Goal: Information Seeking & Learning: Check status

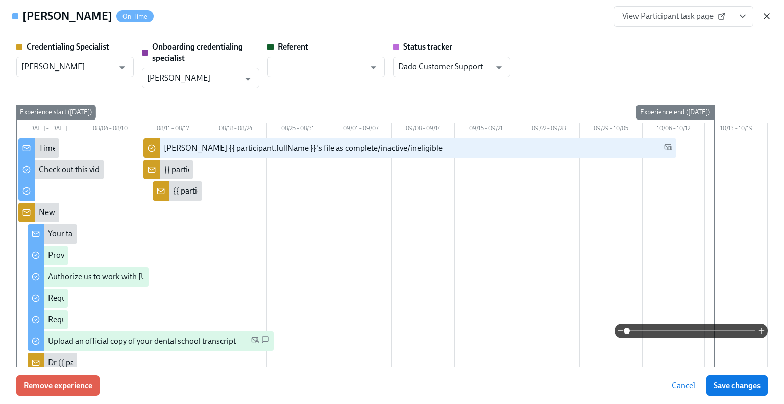
click at [762, 17] on icon "button" at bounding box center [766, 16] width 10 height 10
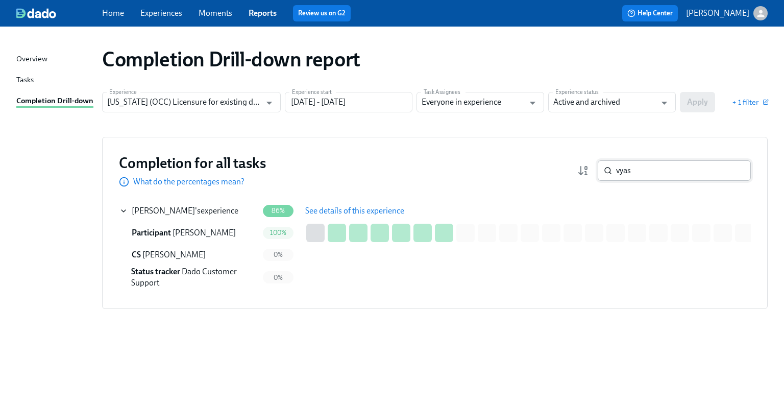
click at [639, 166] on input "vyas" at bounding box center [683, 170] width 135 height 20
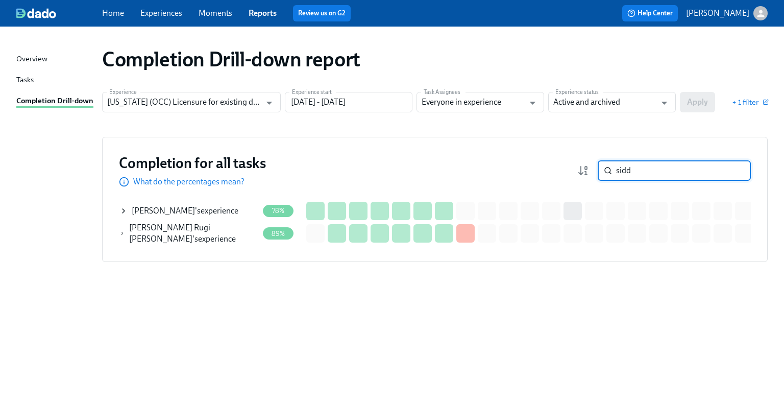
type input "sidd"
click at [165, 214] on span "Subuhi Siddiqui" at bounding box center [163, 211] width 63 height 10
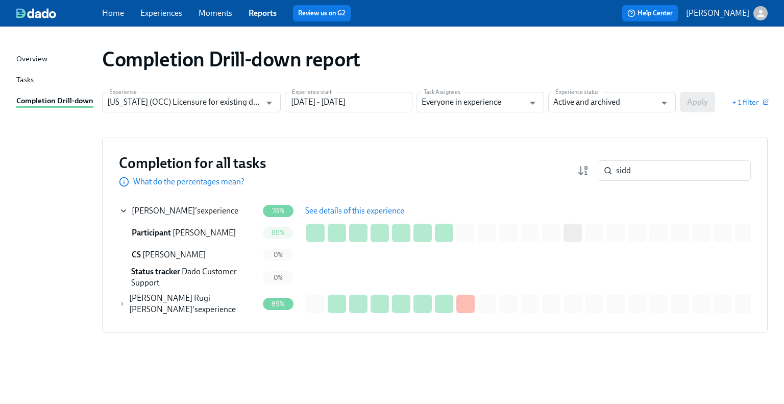
click at [386, 209] on span "See details of this experience" at bounding box center [354, 211] width 99 height 10
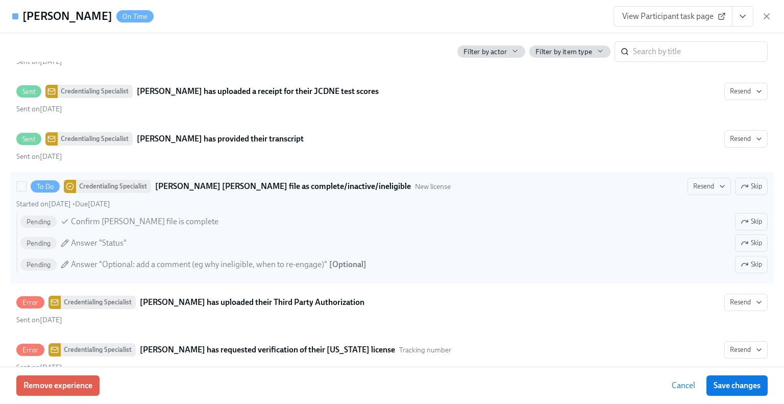
scroll to position [2179, 0]
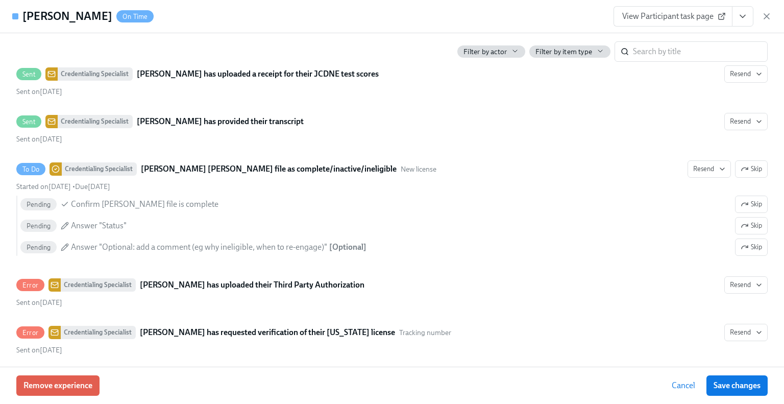
click at [677, 22] on link "View Participant task page" at bounding box center [672, 16] width 119 height 20
click at [764, 14] on icon "button" at bounding box center [766, 16] width 5 height 5
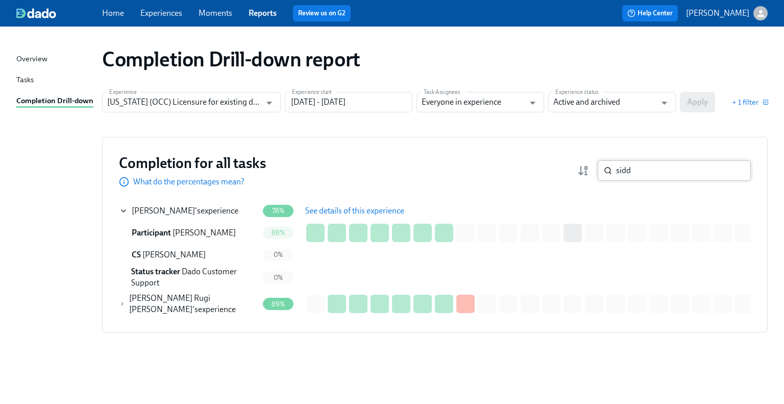
click at [733, 171] on input "sidd" at bounding box center [683, 170] width 135 height 20
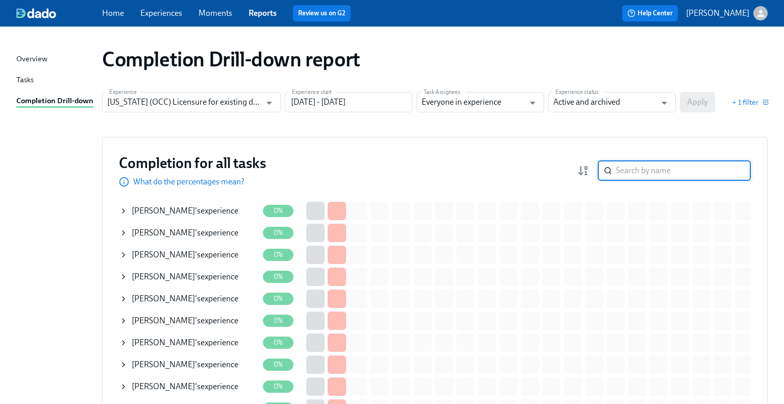
click at [666, 171] on input "search" at bounding box center [683, 170] width 135 height 20
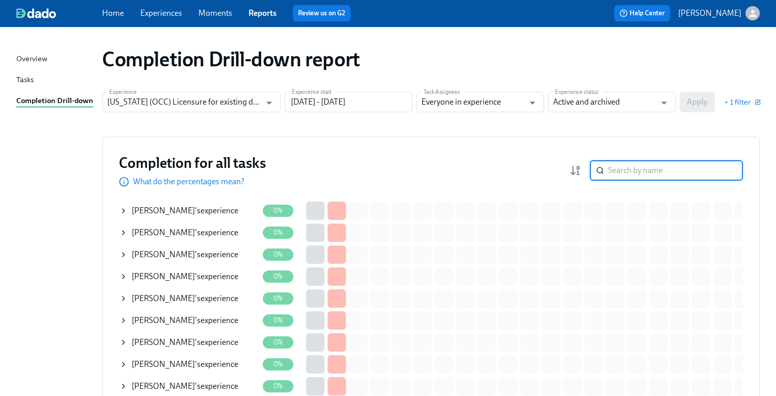
click at [654, 166] on input "search" at bounding box center [675, 170] width 135 height 20
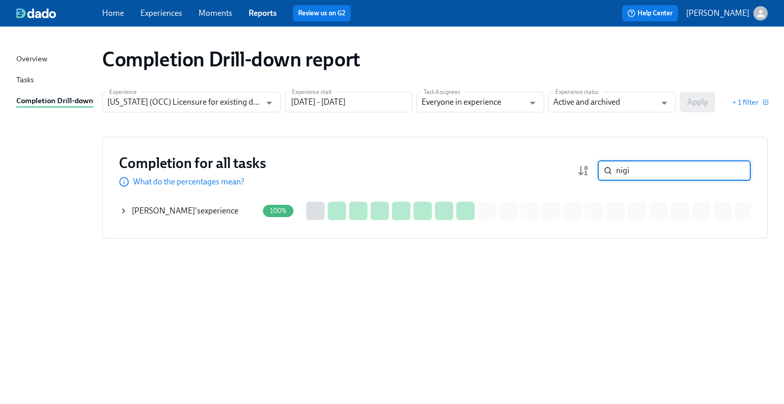
type input "nigi"
click at [196, 211] on div "Nigist Tadesse 's experience" at bounding box center [185, 210] width 107 height 11
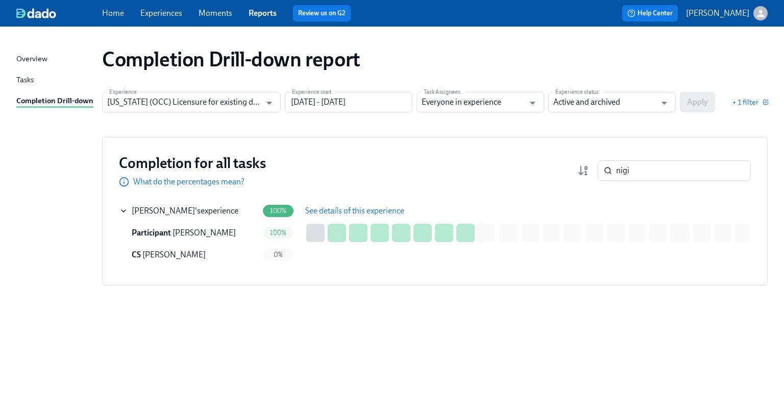
click at [321, 207] on span "See details of this experience" at bounding box center [354, 211] width 99 height 10
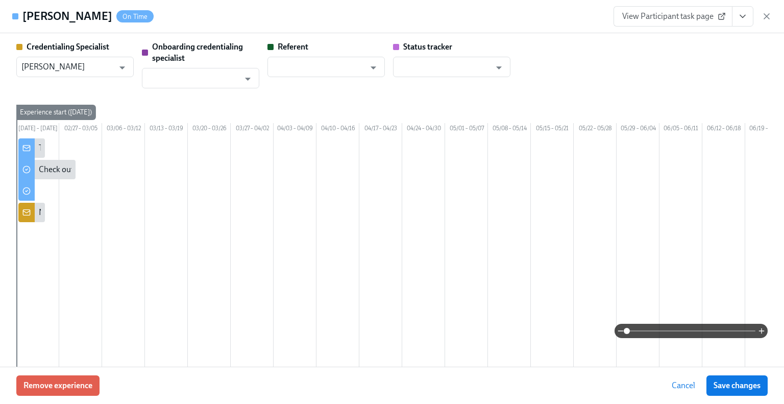
scroll to position [0, 714]
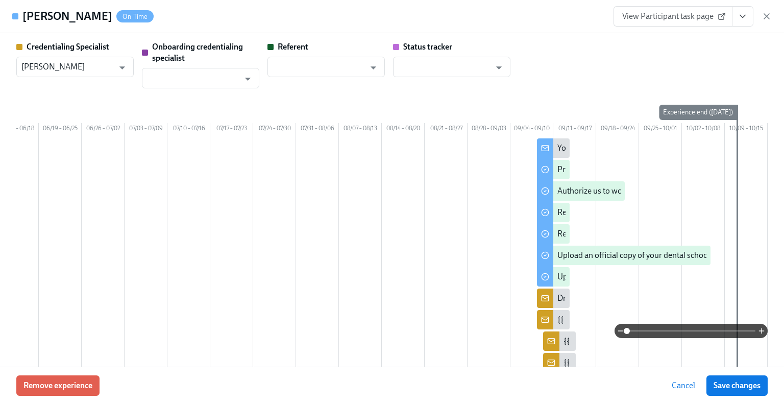
click at [674, 17] on span "View Participant task page" at bounding box center [673, 16] width 102 height 10
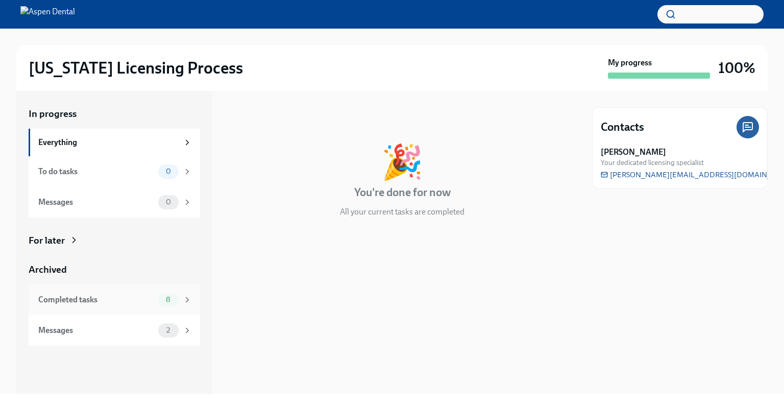
click at [107, 293] on div "Completed tasks 8" at bounding box center [115, 299] width 154 height 14
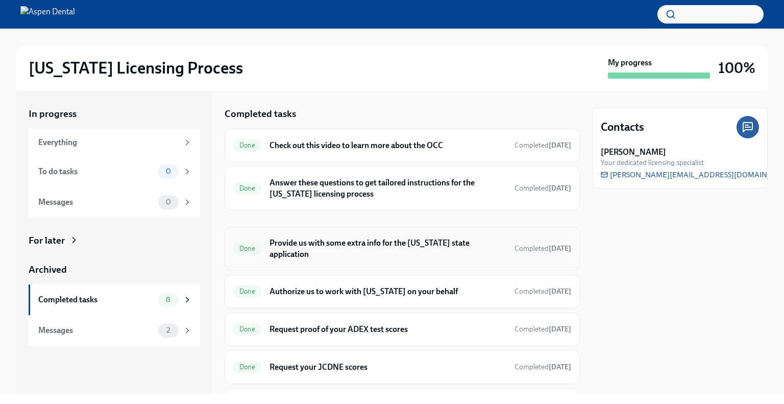
click at [315, 246] on h6 "Provide us with some extra info for the [US_STATE] state application" at bounding box center [387, 248] width 237 height 22
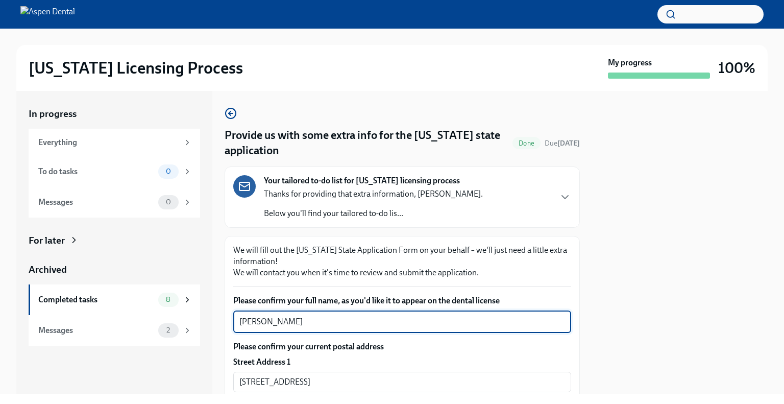
drag, startPoint x: 290, startPoint y: 320, endPoint x: 209, endPoint y: 318, distance: 80.7
click at [209, 318] on div "In progress Everything To do tasks 0 Messages 0 For later Archived Completed ta…" at bounding box center [391, 242] width 751 height 303
drag, startPoint x: 294, startPoint y: 318, endPoint x: 229, endPoint y: 317, distance: 65.3
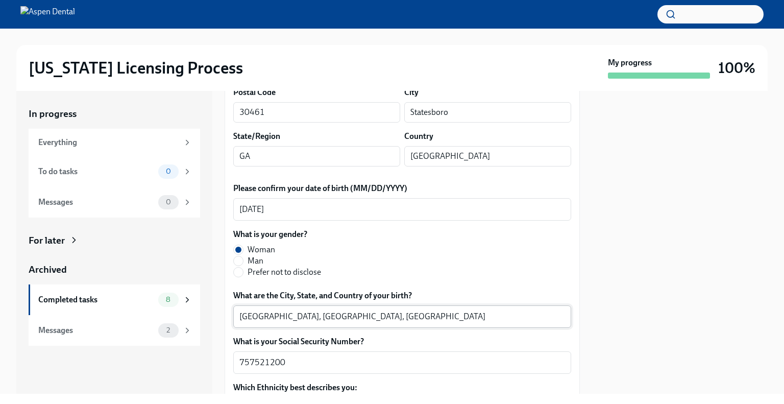
scroll to position [408, 0]
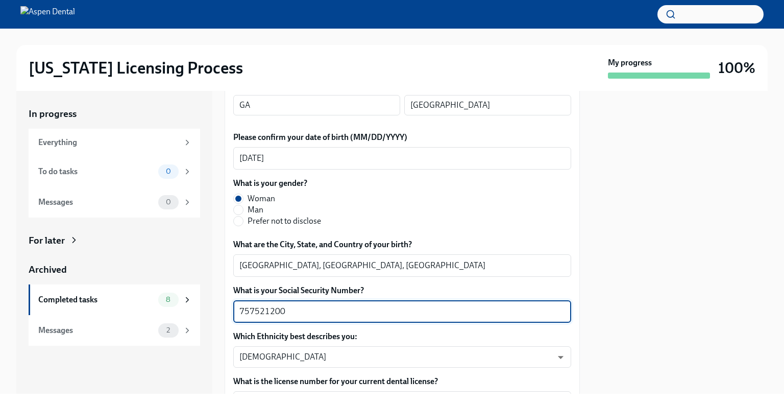
drag, startPoint x: 281, startPoint y: 312, endPoint x: 231, endPoint y: 313, distance: 50.5
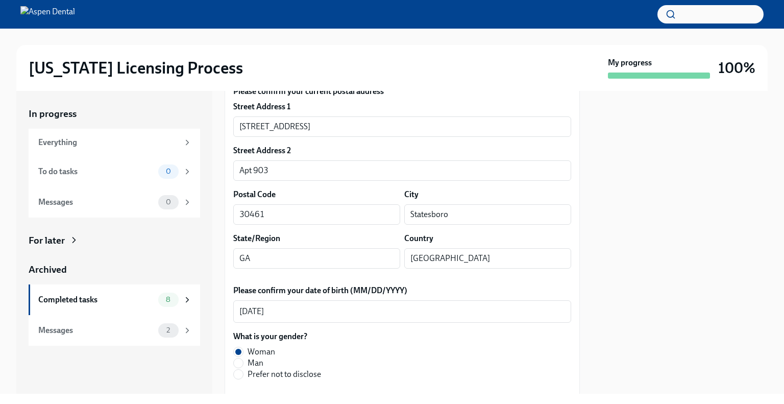
scroll to position [204, 0]
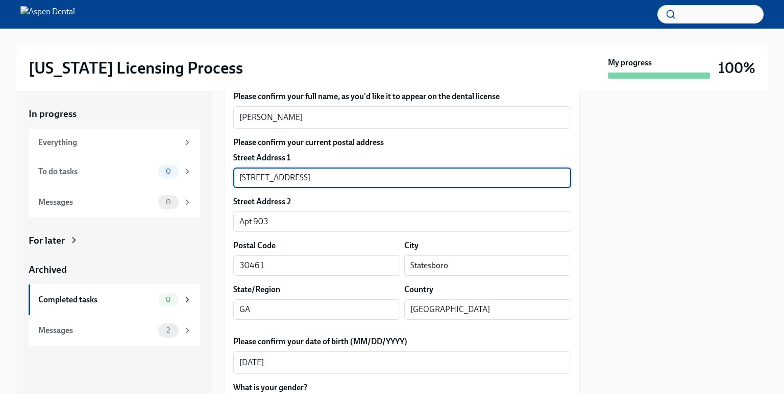
drag, startPoint x: 318, startPoint y: 175, endPoint x: 220, endPoint y: 175, distance: 97.5
click at [209, 175] on div "In progress Everything To do tasks 0 Messages 0 For later Archived Completed ta…" at bounding box center [391, 242] width 751 height 303
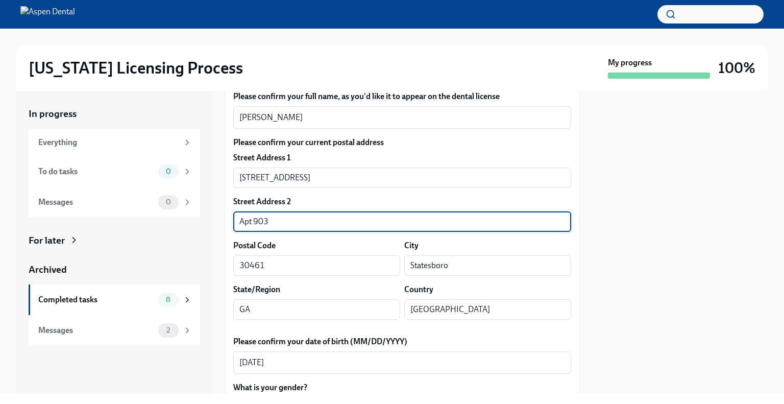
drag, startPoint x: 269, startPoint y: 219, endPoint x: 225, endPoint y: 219, distance: 43.9
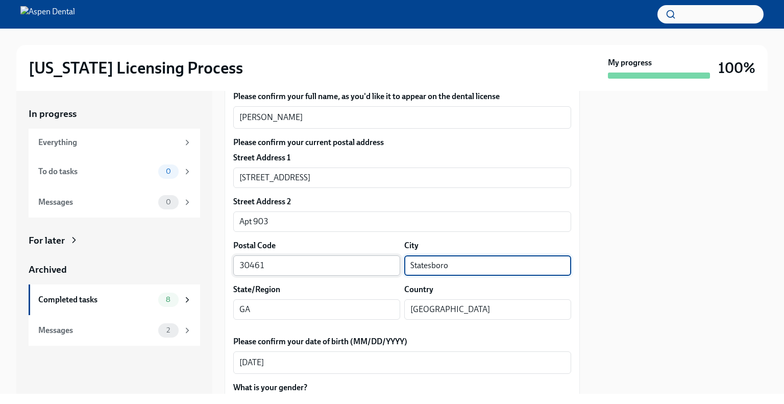
drag, startPoint x: 442, startPoint y: 265, endPoint x: 389, endPoint y: 267, distance: 53.1
click at [381, 265] on div "Postal Code 30461 ​ City Statesboro ​" at bounding box center [402, 258] width 338 height 36
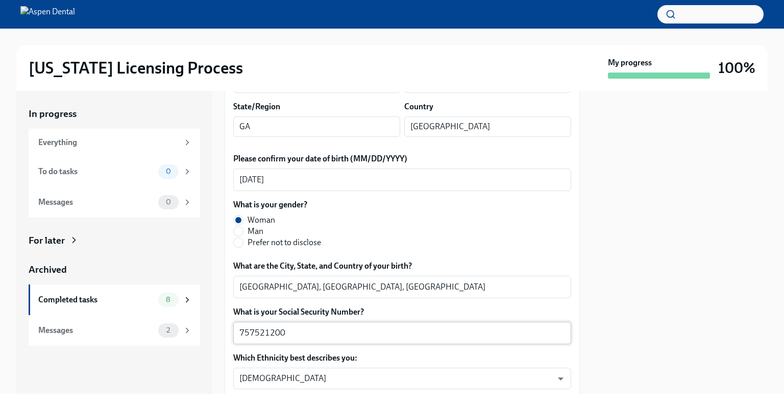
scroll to position [408, 0]
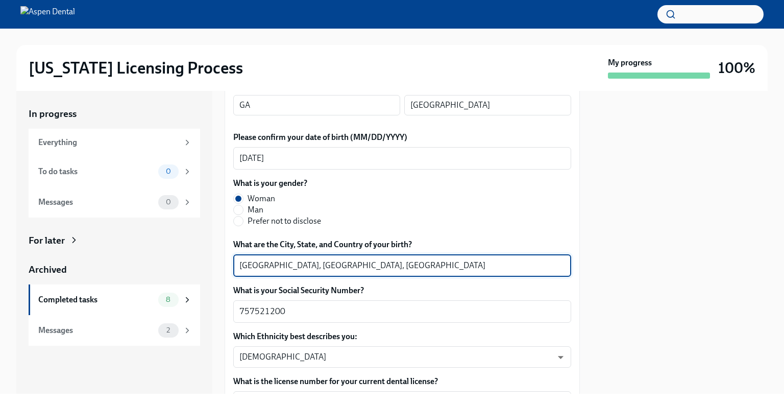
drag, startPoint x: 276, startPoint y: 265, endPoint x: 232, endPoint y: 265, distance: 43.9
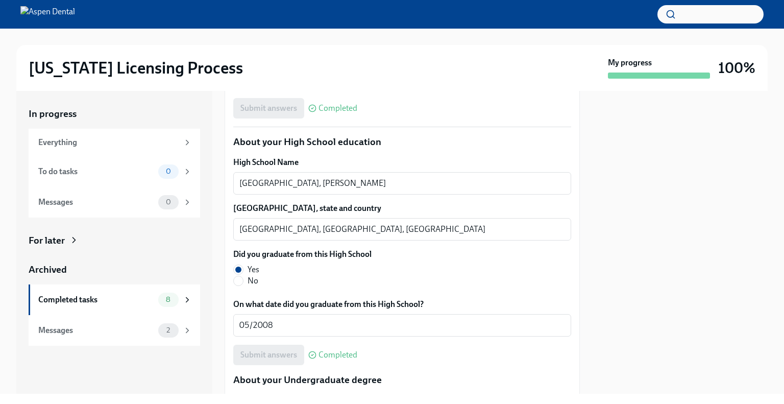
scroll to position [714, 0]
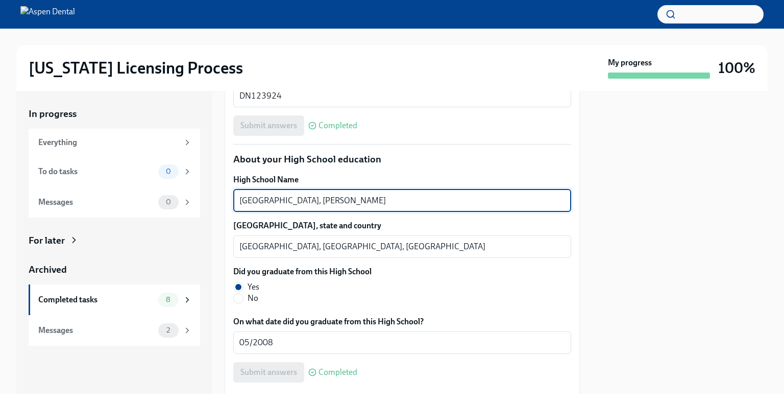
drag, startPoint x: 336, startPoint y: 199, endPoint x: 240, endPoint y: 196, distance: 96.5
click at [240, 196] on textarea "Apeejay School, Sheikh Sarai" at bounding box center [402, 200] width 326 height 12
click at [349, 199] on textarea "Apeejay School, Sheikh Sarai" at bounding box center [402, 200] width 326 height 12
drag, startPoint x: 342, startPoint y: 201, endPoint x: 239, endPoint y: 199, distance: 102.6
click at [239, 199] on textarea "Apeejay School, Sheikh Sarai" at bounding box center [402, 200] width 326 height 12
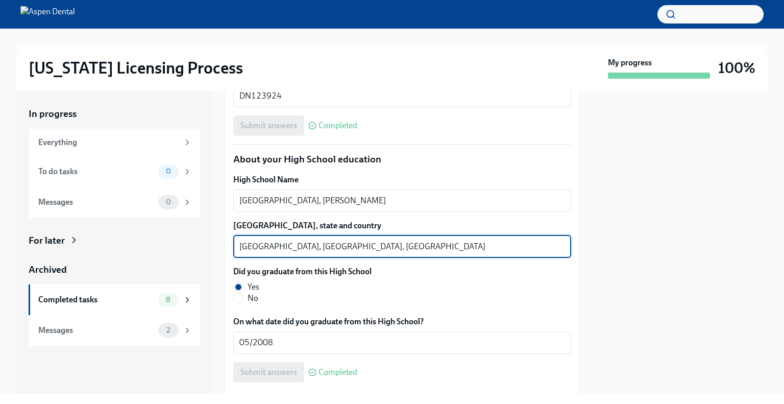
drag, startPoint x: 276, startPoint y: 246, endPoint x: 235, endPoint y: 252, distance: 40.6
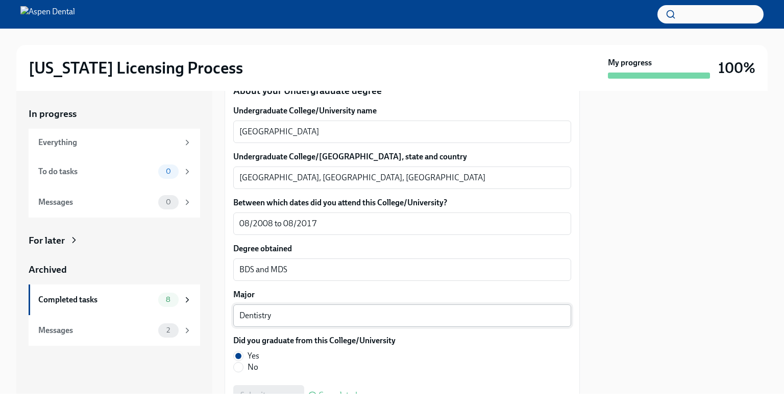
scroll to position [970, 0]
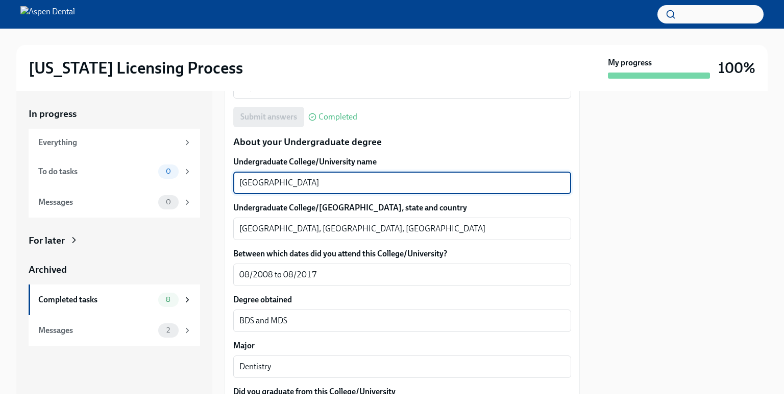
drag, startPoint x: 364, startPoint y: 181, endPoint x: 222, endPoint y: 184, distance: 141.9
click at [222, 184] on div "In progress Everything To do tasks 0 Messages 0 For later Archived Completed ta…" at bounding box center [391, 242] width 751 height 303
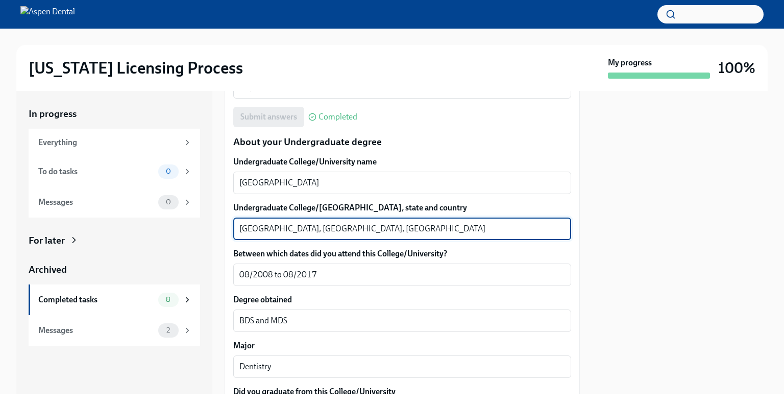
click at [255, 229] on textarea "Ghaziabad, Uttar Pradesh, India" at bounding box center [402, 228] width 326 height 12
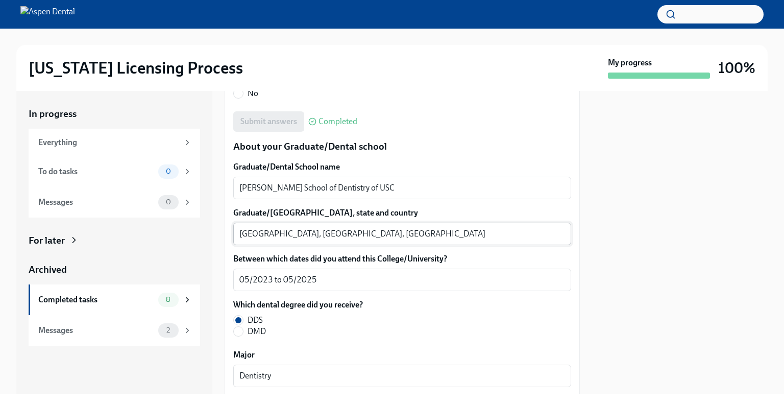
scroll to position [1327, 0]
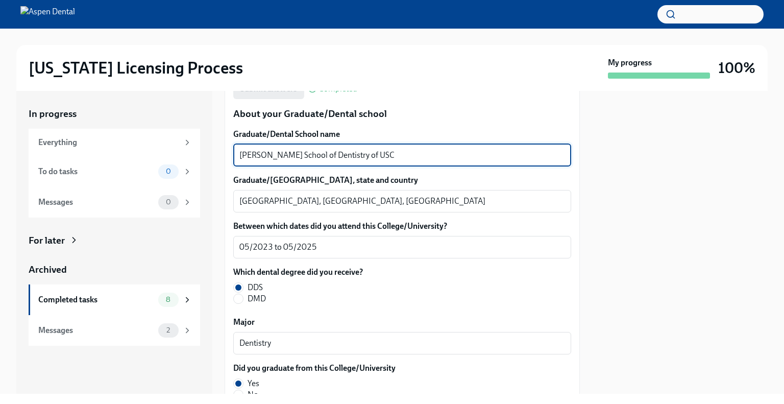
drag, startPoint x: 388, startPoint y: 154, endPoint x: 239, endPoint y: 160, distance: 149.1
click at [225, 160] on div "We will fill out the Illinois State Application Form on your behalf – we'll jus…" at bounding box center [402, 52] width 355 height 2287
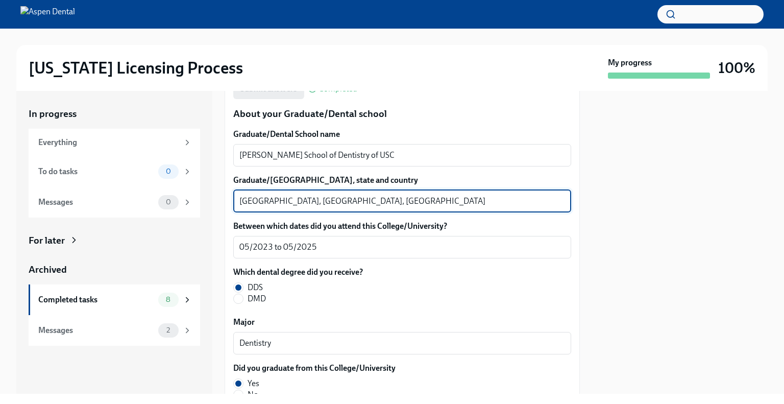
drag, startPoint x: 280, startPoint y: 201, endPoint x: 216, endPoint y: 200, distance: 63.8
click at [216, 200] on div "In progress Everything To do tasks 0 Messages 0 For later Archived Completed ta…" at bounding box center [391, 242] width 751 height 303
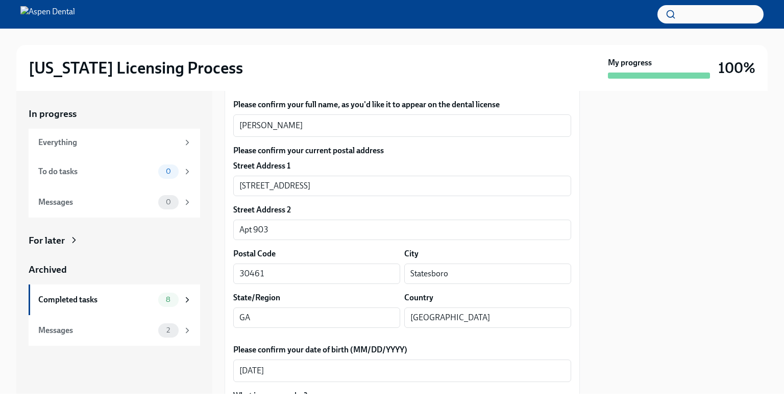
scroll to position [0, 0]
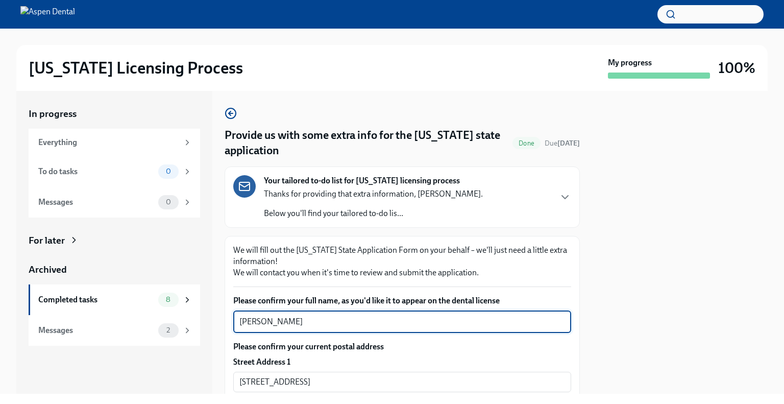
drag, startPoint x: 295, startPoint y: 321, endPoint x: 226, endPoint y: 317, distance: 70.0
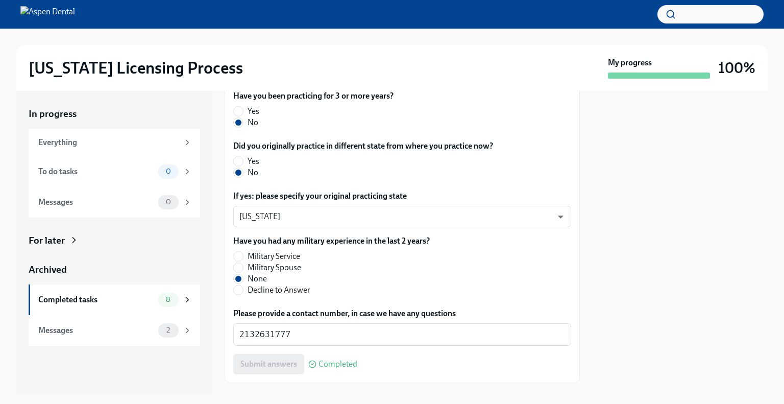
scroll to position [554, 0]
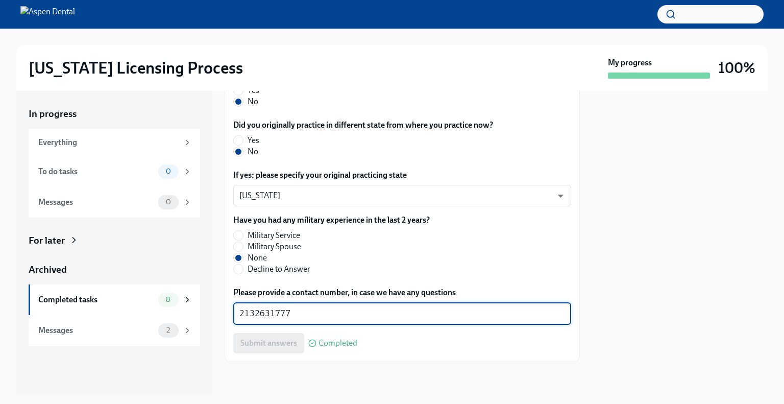
drag, startPoint x: 284, startPoint y: 312, endPoint x: 220, endPoint y: 310, distance: 63.3
click at [219, 310] on div "In progress Everything To do tasks 0 Messages 0 For later Archived Completed ta…" at bounding box center [391, 242] width 751 height 303
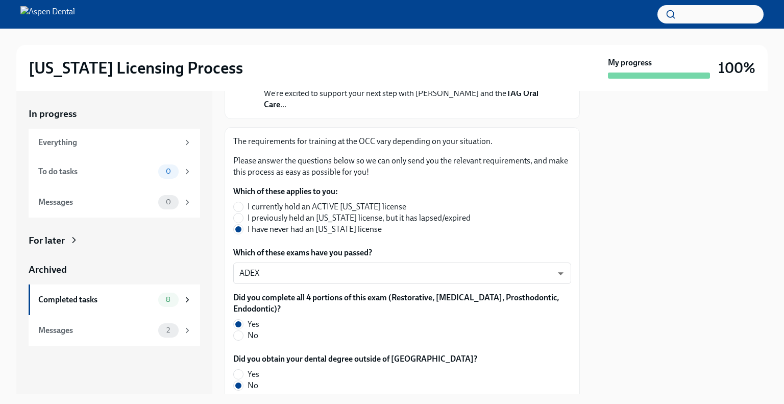
scroll to position [0, 0]
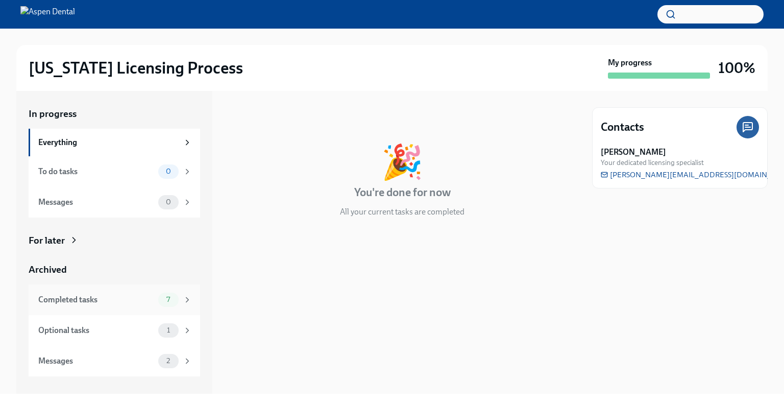
click at [79, 300] on div "Completed tasks" at bounding box center [96, 299] width 116 height 11
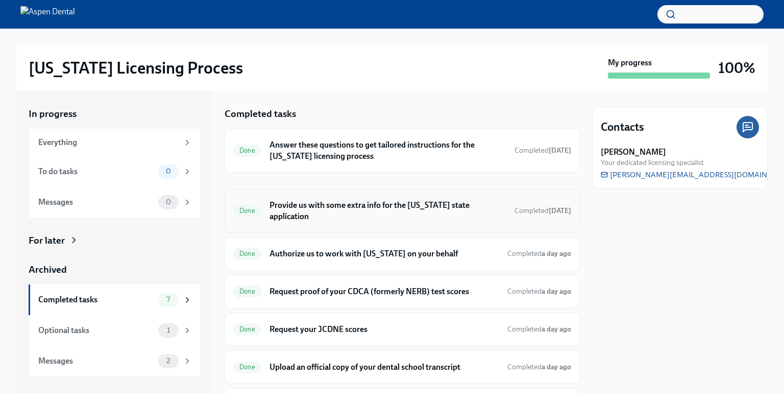
click at [336, 209] on h6 "Provide us with some extra info for the [US_STATE] state application" at bounding box center [387, 211] width 237 height 22
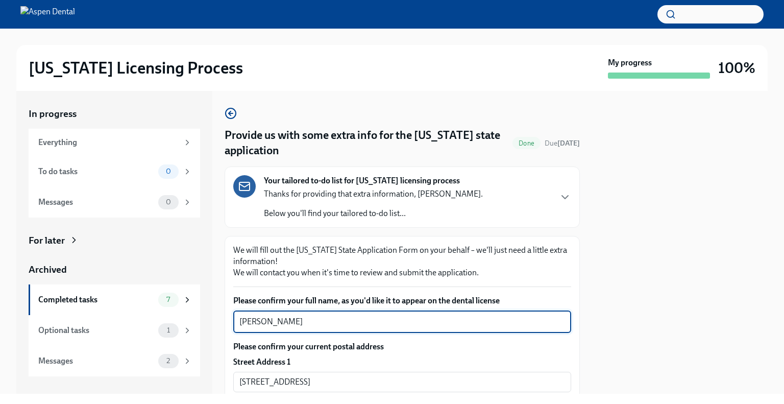
drag, startPoint x: 267, startPoint y: 320, endPoint x: 253, endPoint y: 321, distance: 14.3
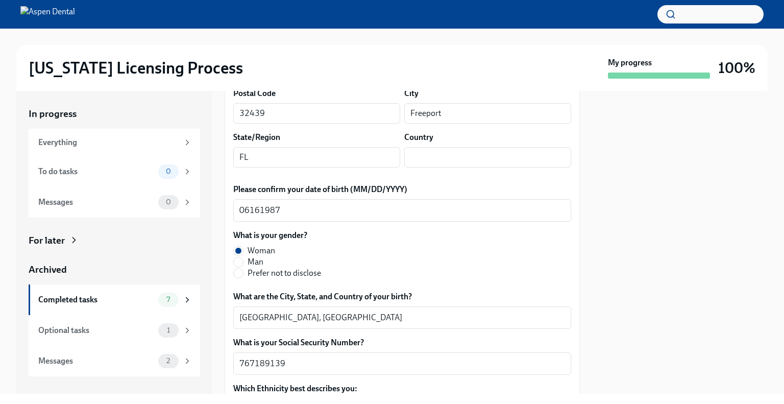
scroll to position [357, 0]
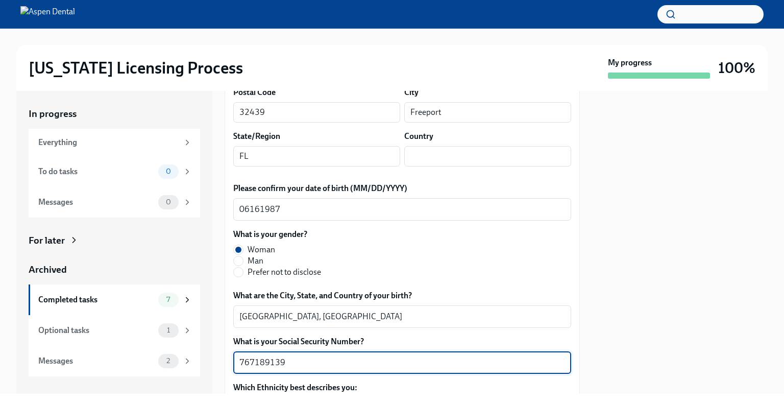
drag, startPoint x: 285, startPoint y: 361, endPoint x: 228, endPoint y: 357, distance: 56.8
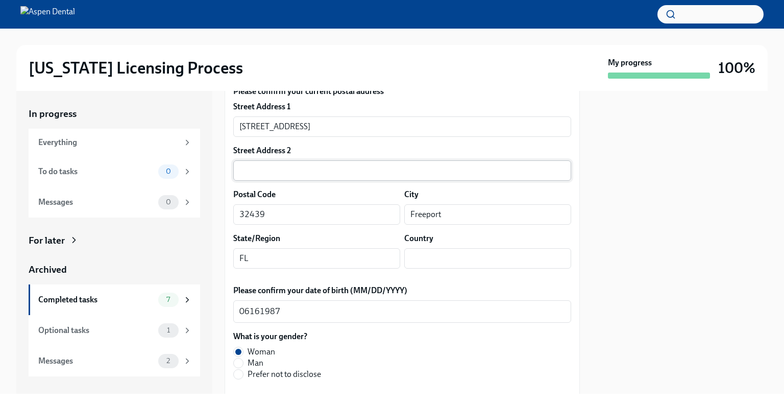
scroll to position [204, 0]
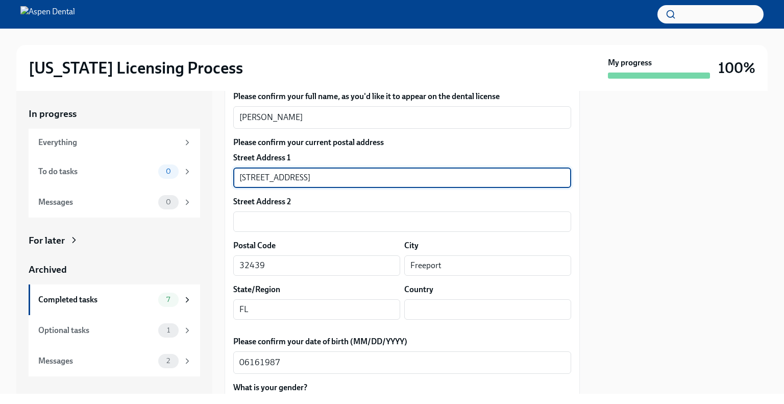
drag, startPoint x: 252, startPoint y: 173, endPoint x: 216, endPoint y: 174, distance: 35.7
click at [216, 174] on div "In progress Everything To do tasks 0 Messages 0 For later Archived Completed ta…" at bounding box center [391, 242] width 751 height 303
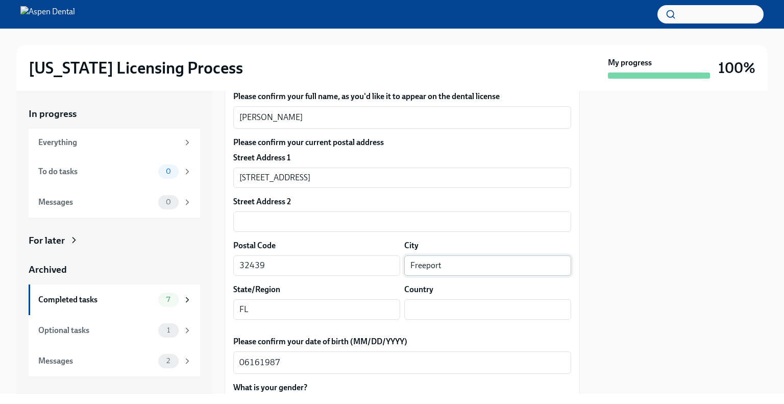
click at [420, 267] on input "Freeport" at bounding box center [487, 265] width 167 height 20
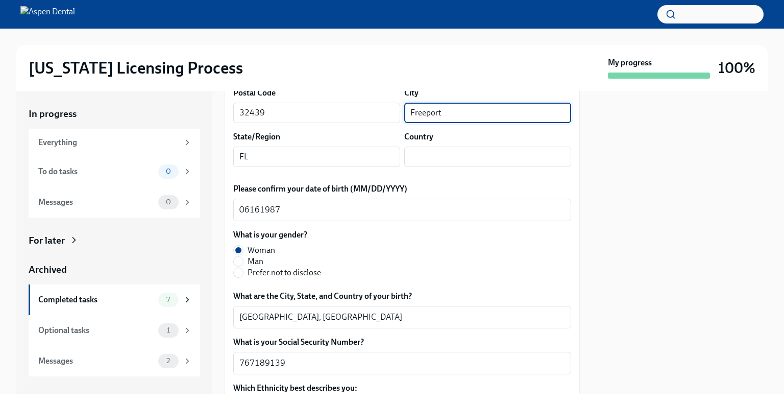
scroll to position [357, 0]
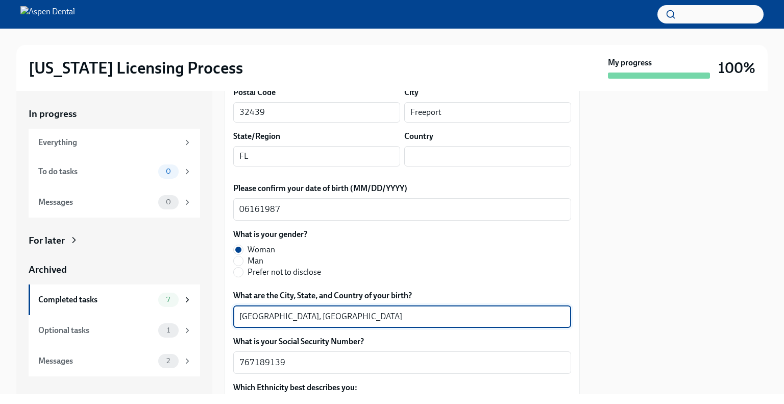
drag, startPoint x: 282, startPoint y: 316, endPoint x: 232, endPoint y: 315, distance: 50.5
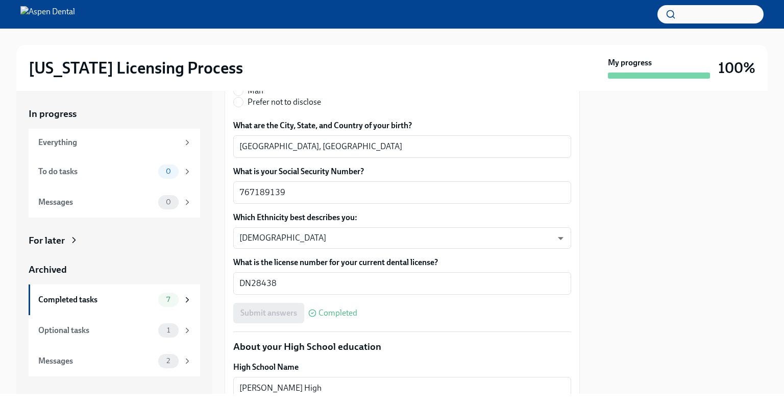
scroll to position [612, 0]
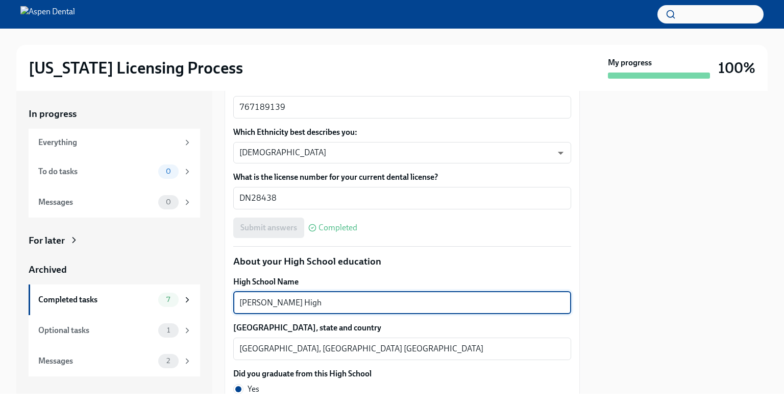
drag, startPoint x: 295, startPoint y: 302, endPoint x: 227, endPoint y: 299, distance: 67.9
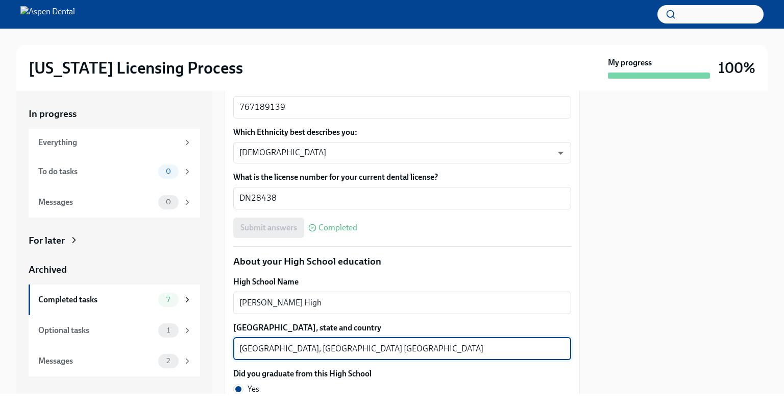
click at [252, 349] on textarea "Orlando, FL USA" at bounding box center [402, 348] width 326 height 12
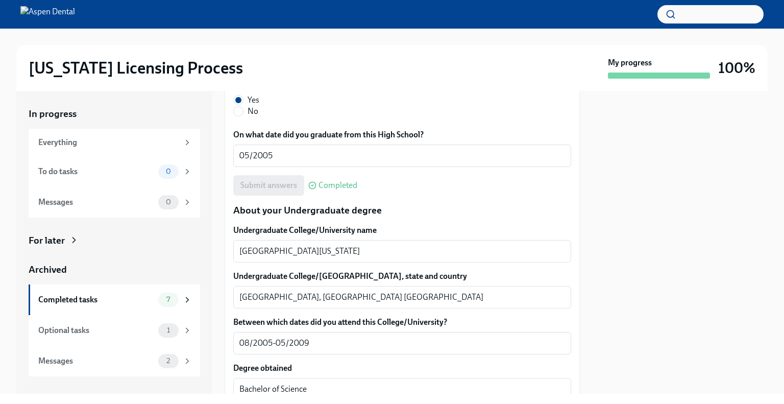
scroll to position [919, 0]
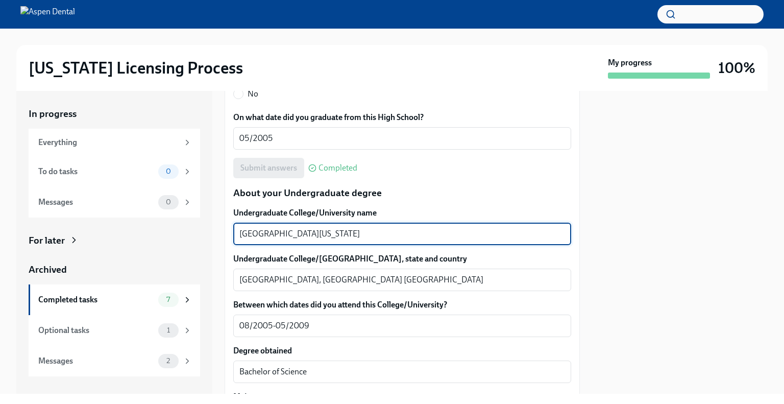
drag, startPoint x: 306, startPoint y: 235, endPoint x: 210, endPoint y: 236, distance: 95.9
click at [210, 236] on div "In progress Everything To do tasks 0 Messages 0 For later Archived Completed ta…" at bounding box center [391, 242] width 751 height 303
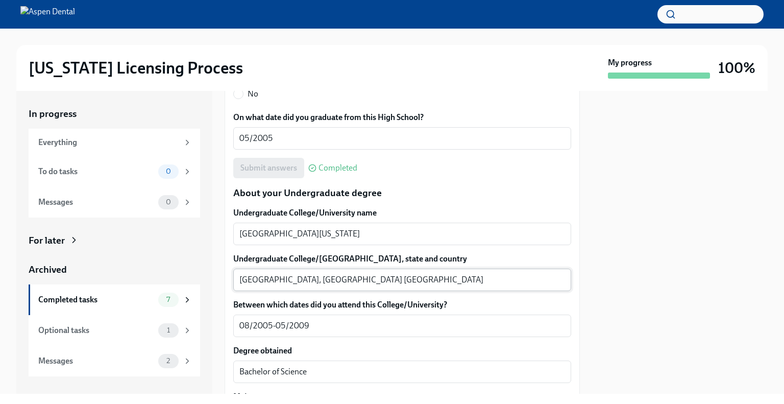
click at [257, 279] on textarea "Gainesville, FL USA" at bounding box center [402, 280] width 326 height 12
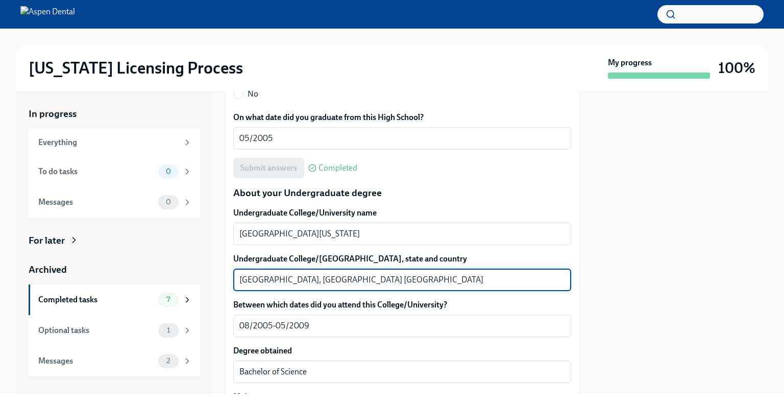
click at [257, 279] on textarea "Gainesville, FL USA" at bounding box center [402, 280] width 326 height 12
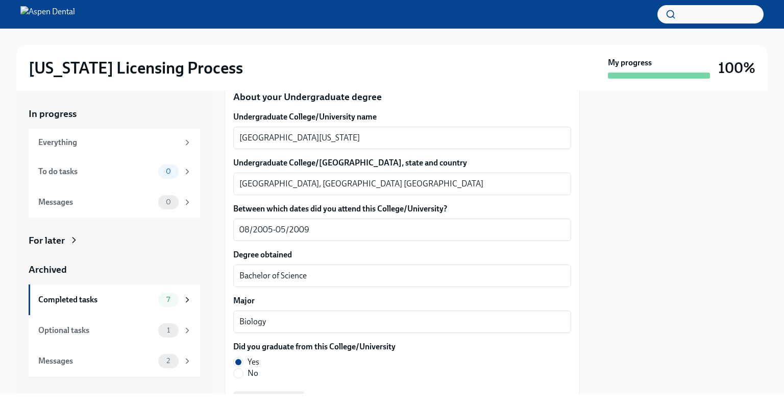
scroll to position [1021, 0]
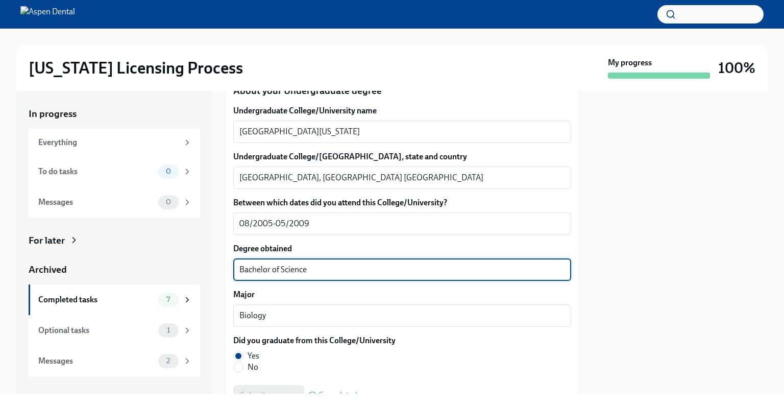
drag, startPoint x: 307, startPoint y: 269, endPoint x: 234, endPoint y: 276, distance: 73.7
click at [197, 275] on div "In progress Everything To do tasks 0 Messages 0 For later Archived Completed ta…" at bounding box center [391, 242] width 751 height 303
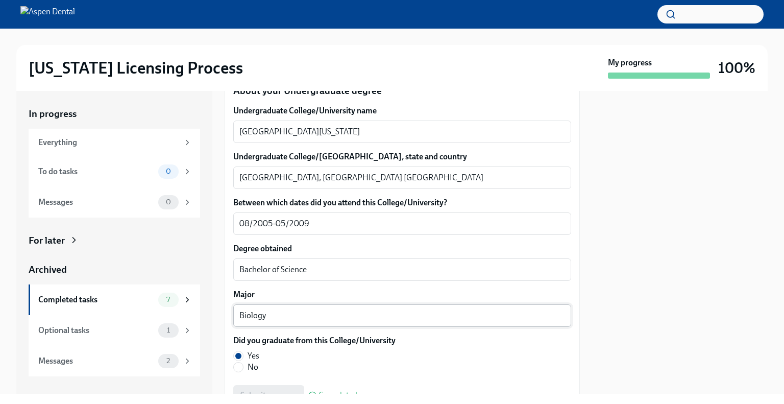
click at [252, 314] on textarea "Biology" at bounding box center [402, 315] width 326 height 12
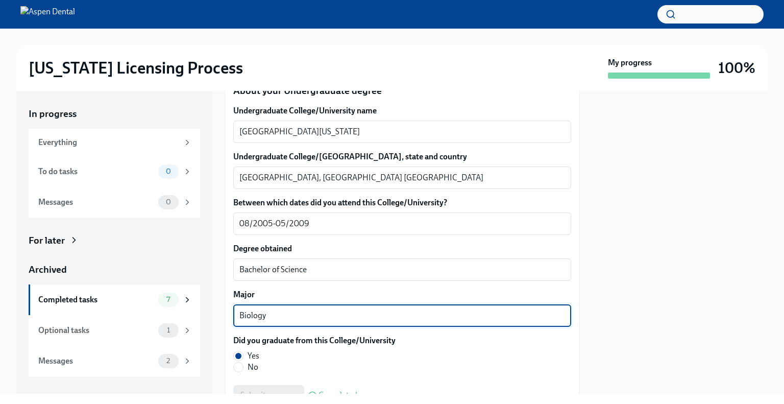
click at [252, 314] on textarea "Biology" at bounding box center [402, 315] width 326 height 12
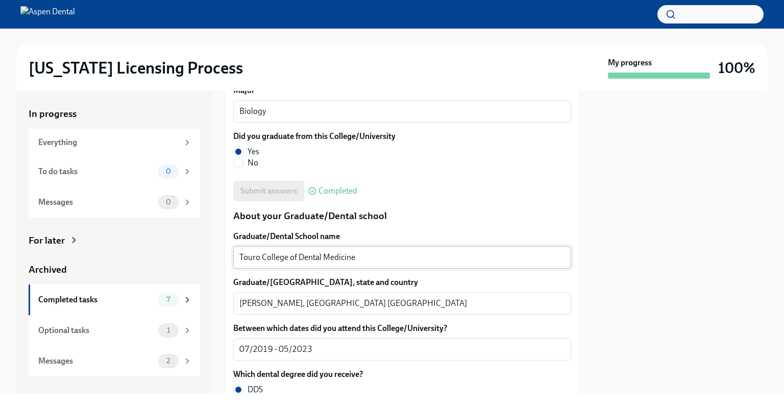
scroll to position [1276, 0]
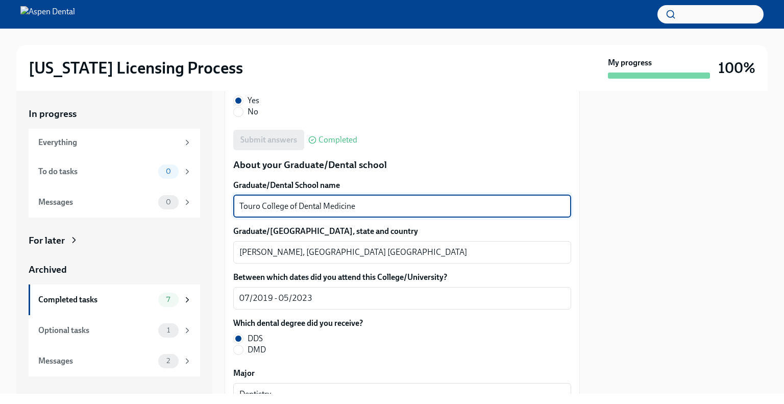
drag, startPoint x: 353, startPoint y: 207, endPoint x: 214, endPoint y: 215, distance: 139.1
click at [214, 215] on div "In progress Everything To do tasks 0 Messages 0 For later Archived Completed ta…" at bounding box center [391, 242] width 751 height 303
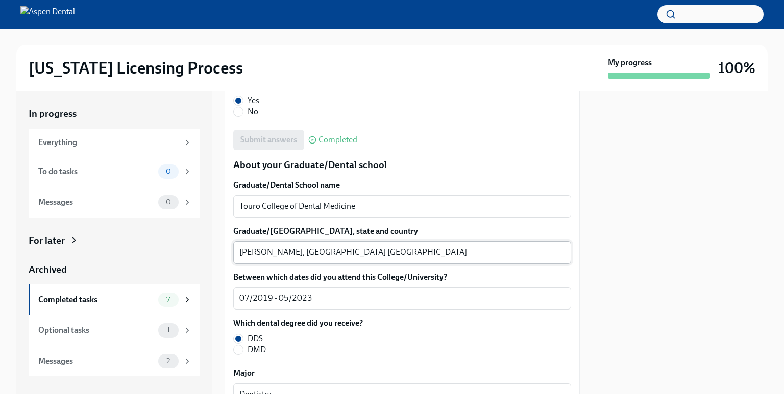
click at [264, 248] on textarea "Hawthrone, NY USA" at bounding box center [402, 252] width 326 height 12
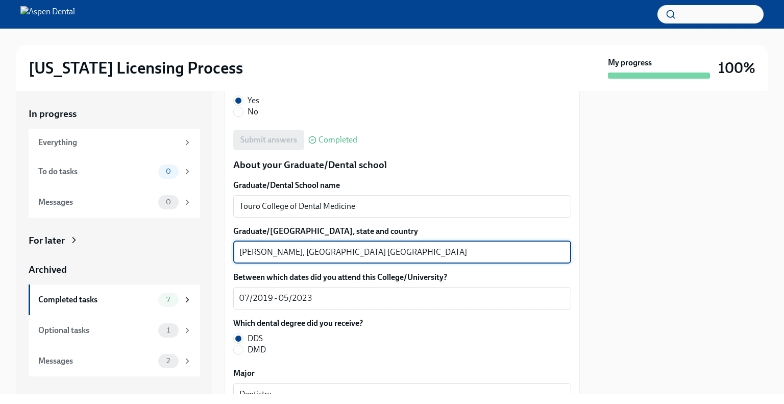
click at [256, 254] on textarea "Hawthrone, NY USA" at bounding box center [402, 252] width 326 height 12
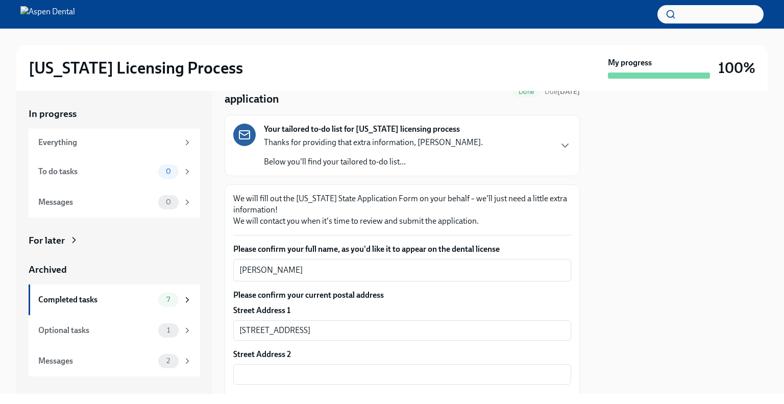
scroll to position [0, 0]
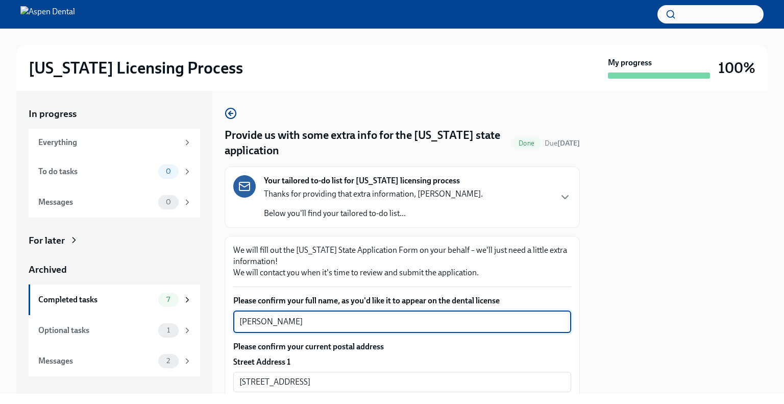
drag, startPoint x: 281, startPoint y: 320, endPoint x: 235, endPoint y: 316, distance: 46.2
click at [235, 316] on div "Nigist Tadesse x ​" at bounding box center [402, 321] width 338 height 22
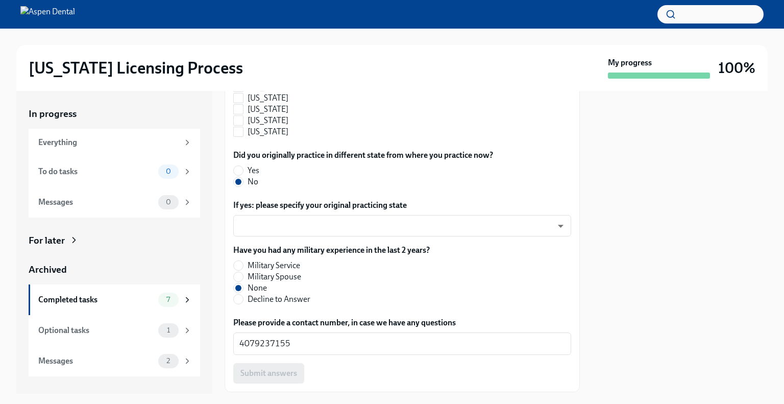
scroll to position [1166, 0]
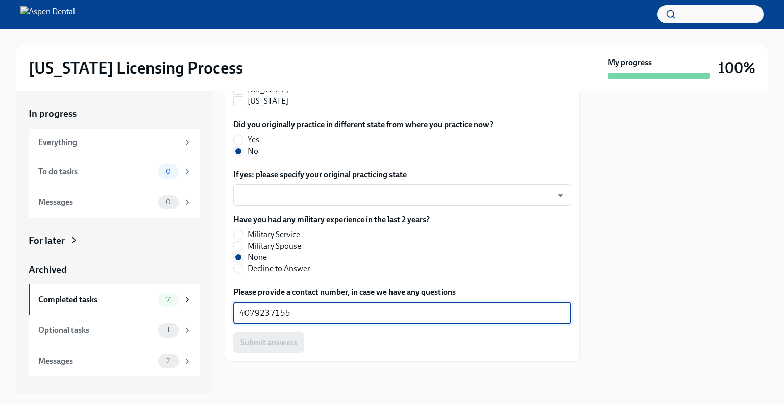
drag, startPoint x: 257, startPoint y: 311, endPoint x: 215, endPoint y: 310, distance: 41.9
click at [215, 310] on div "In progress Everything To do tasks 0 Messages 0 For later Archived Completed ta…" at bounding box center [391, 242] width 751 height 303
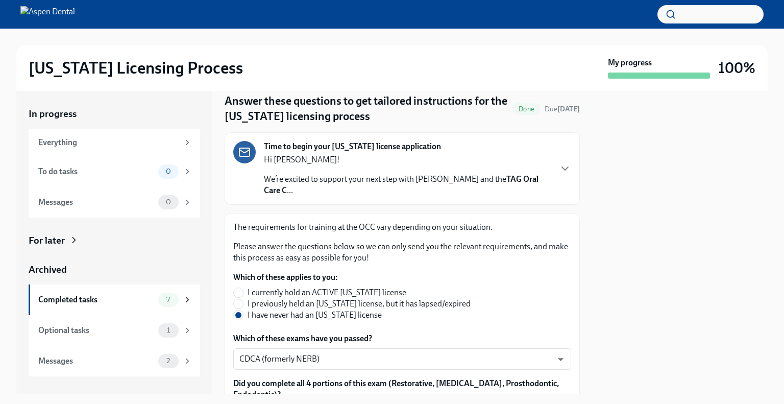
scroll to position [51, 0]
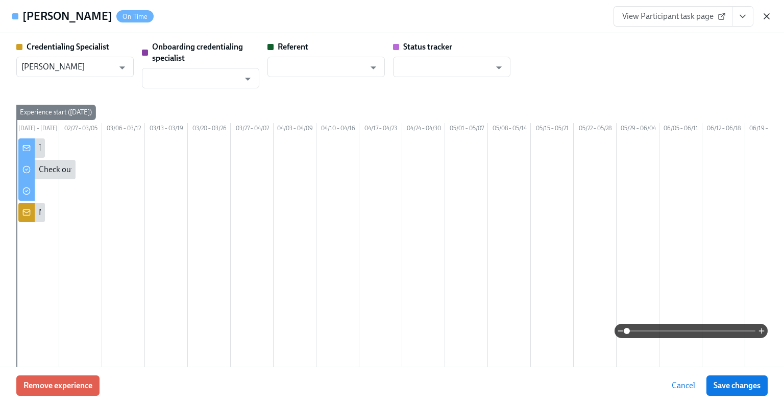
scroll to position [0, 714]
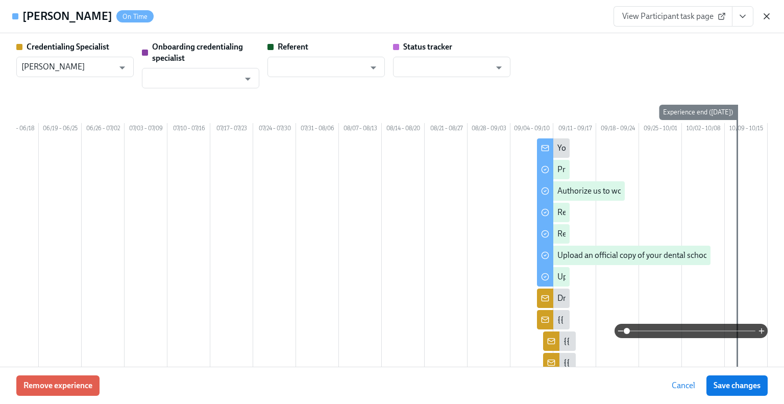
click at [765, 16] on icon "button" at bounding box center [766, 16] width 10 height 10
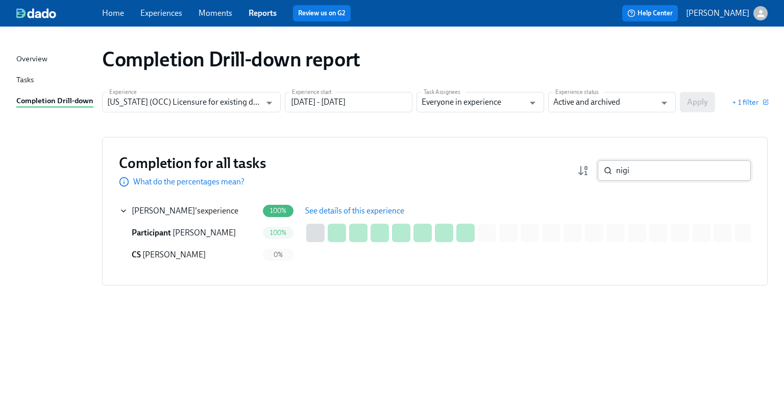
click at [684, 168] on input "nigi" at bounding box center [683, 170] width 135 height 20
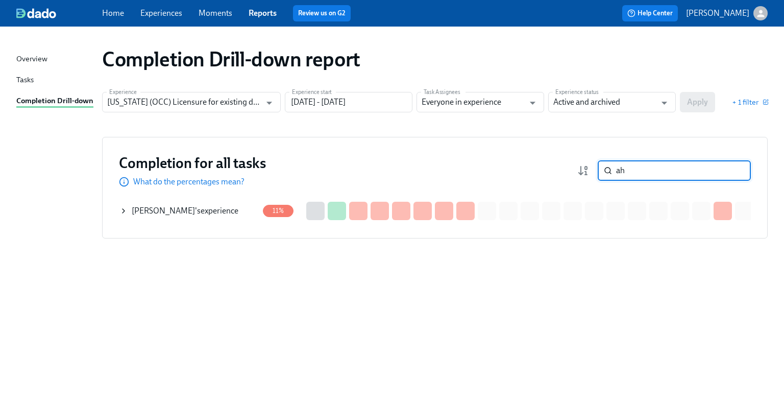
type input "a"
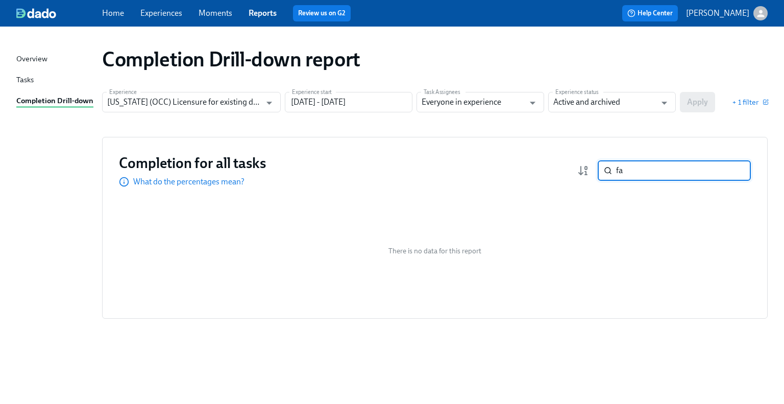
type input "f"
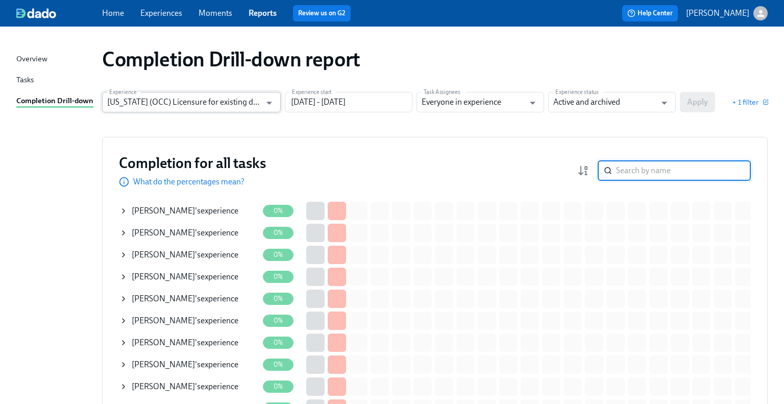
click at [186, 108] on input "Illinois (OCC) Licensure for existing doctors" at bounding box center [184, 102] width 154 height 20
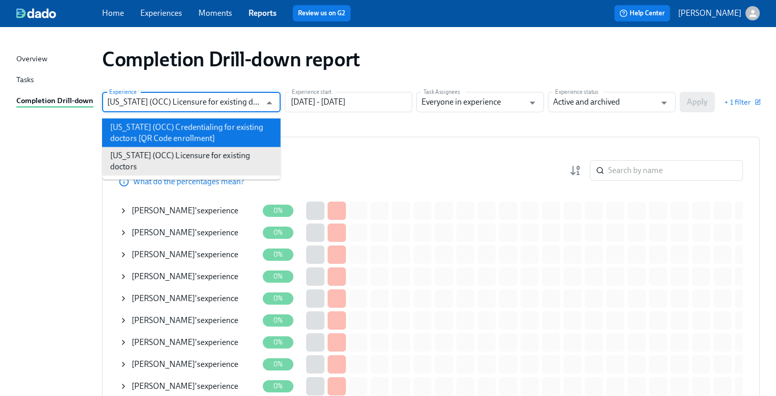
click at [194, 126] on li "Illinois (OCC) Credentialing for existing doctors [QR Code enrollment]" at bounding box center [191, 132] width 179 height 29
type input "Illinois (OCC) Credentialing for existing doctors [QR Code enrollment]"
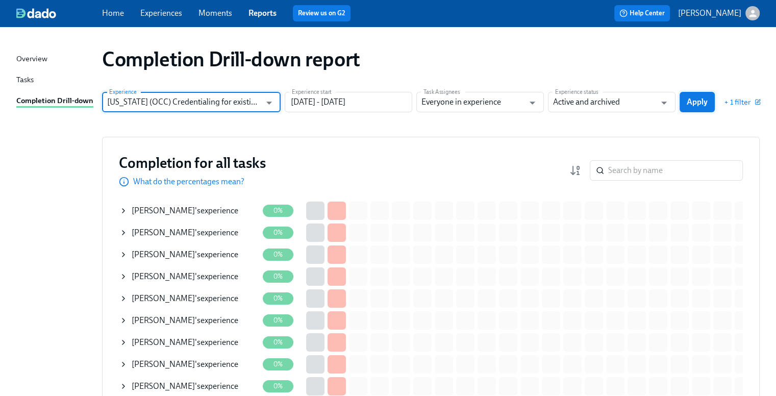
click at [685, 105] on button "Apply" at bounding box center [697, 102] width 35 height 20
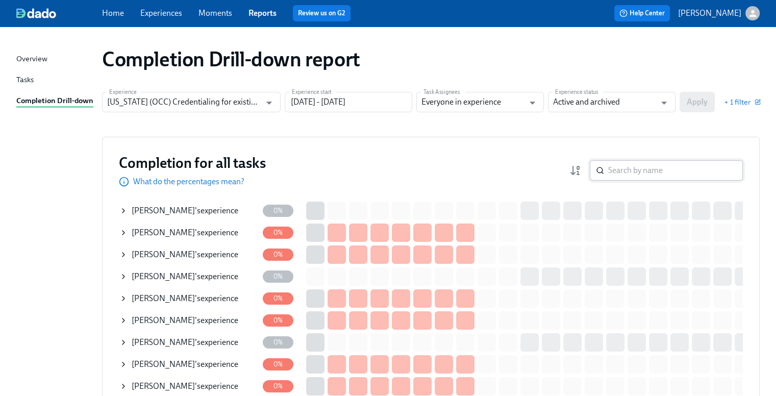
click at [667, 175] on input "search" at bounding box center [675, 170] width 135 height 20
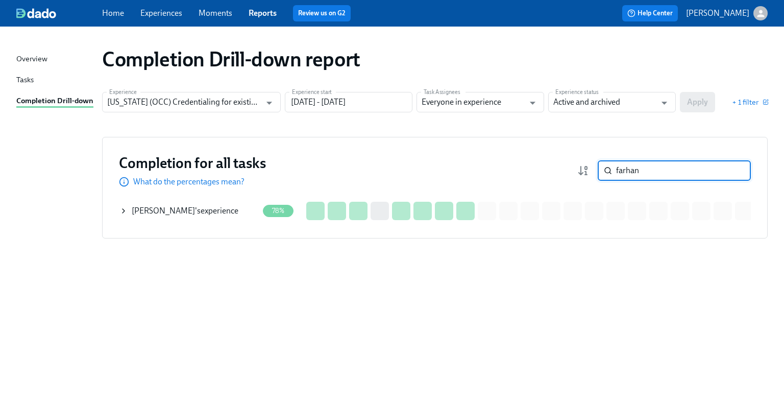
click at [222, 210] on div "Farhan Ahmed 's experience" at bounding box center [185, 210] width 107 height 11
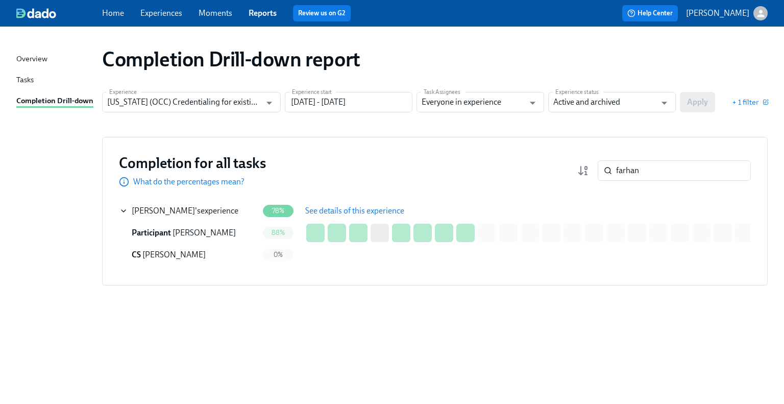
click at [379, 217] on button "See details of this experience" at bounding box center [354, 211] width 113 height 20
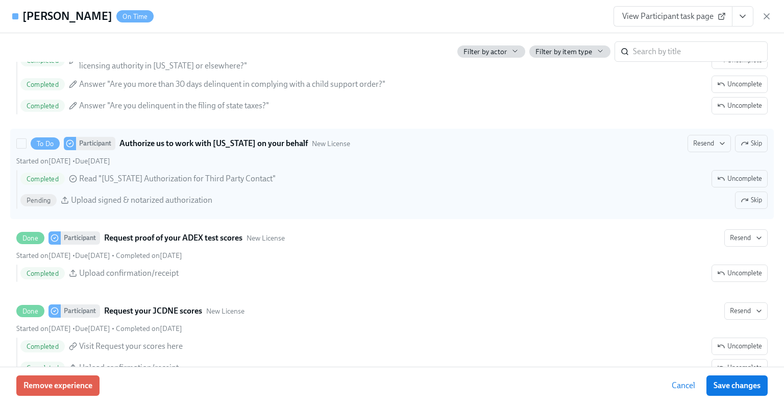
scroll to position [1429, 0]
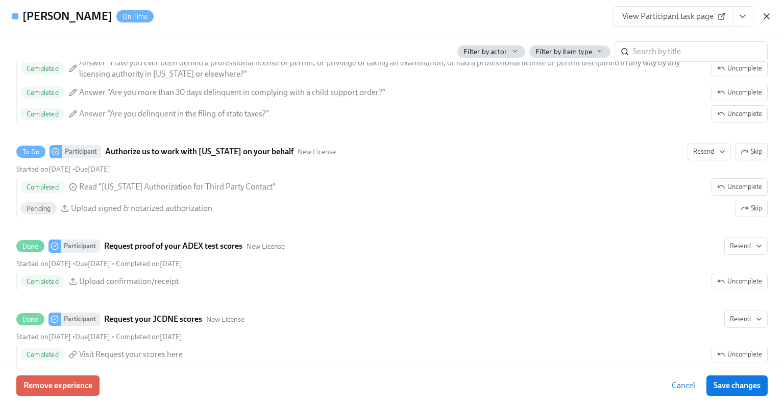
click at [766, 20] on icon "button" at bounding box center [766, 16] width 10 height 10
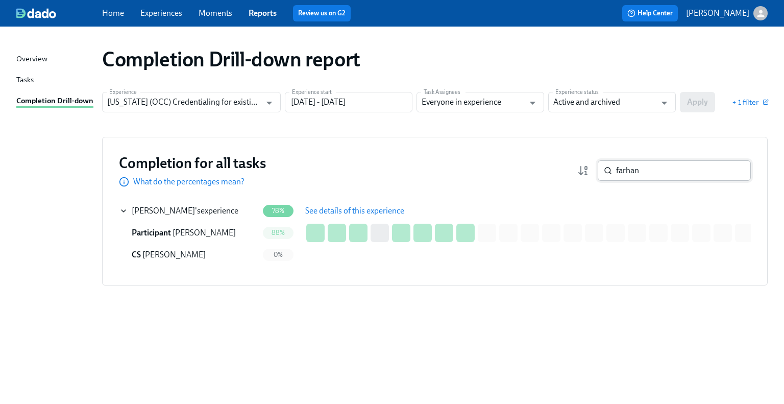
click at [658, 177] on input "farhan" at bounding box center [683, 170] width 135 height 20
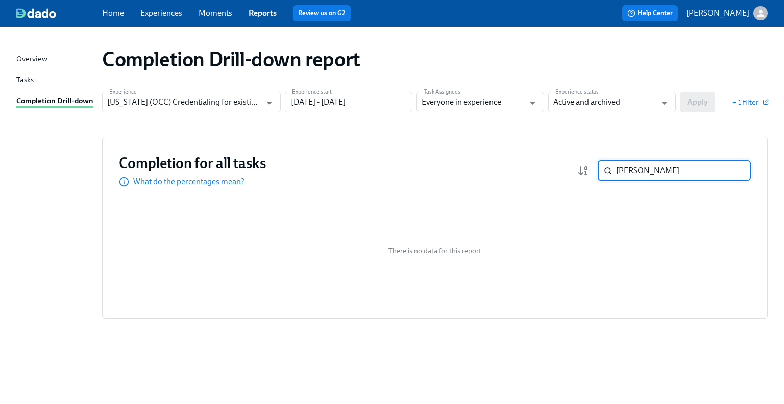
click at [694, 172] on input "gearheart" at bounding box center [683, 170] width 135 height 20
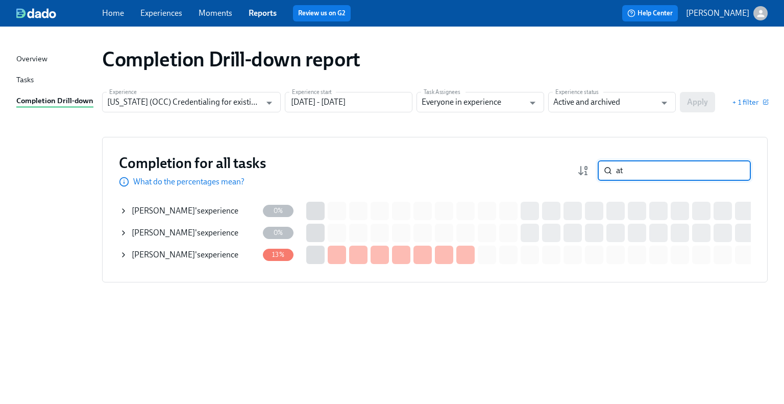
type input "a"
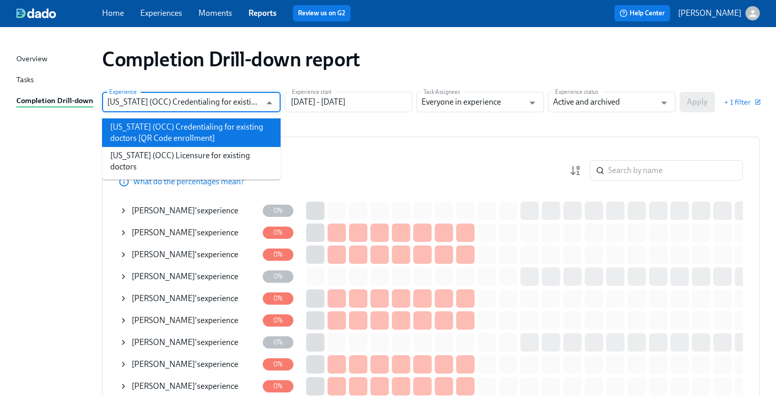
click at [166, 101] on input "Illinois (OCC) Credentialing for existing doctors [QR Code enrollment]" at bounding box center [184, 102] width 154 height 20
click at [171, 151] on li "Illinois (OCC) Licensure for existing doctors" at bounding box center [191, 161] width 179 height 29
type input "Illinois (OCC) Licensure for existing doctors"
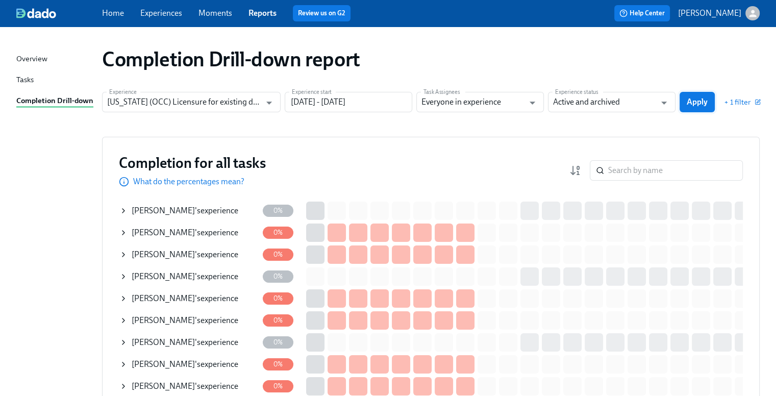
click at [700, 104] on span "Apply" at bounding box center [697, 102] width 21 height 10
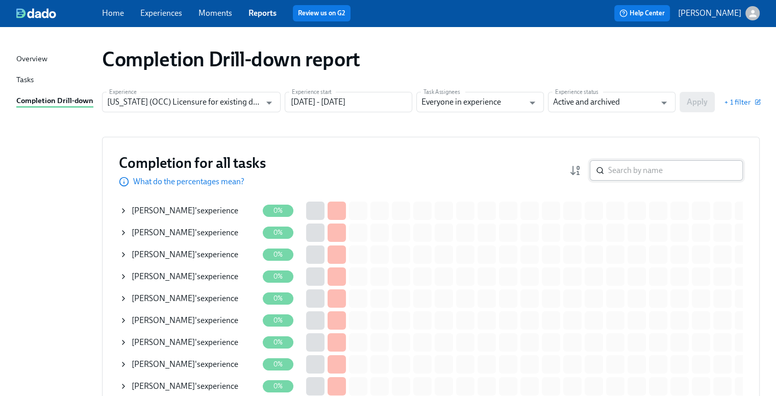
click at [648, 172] on input "search" at bounding box center [675, 170] width 135 height 20
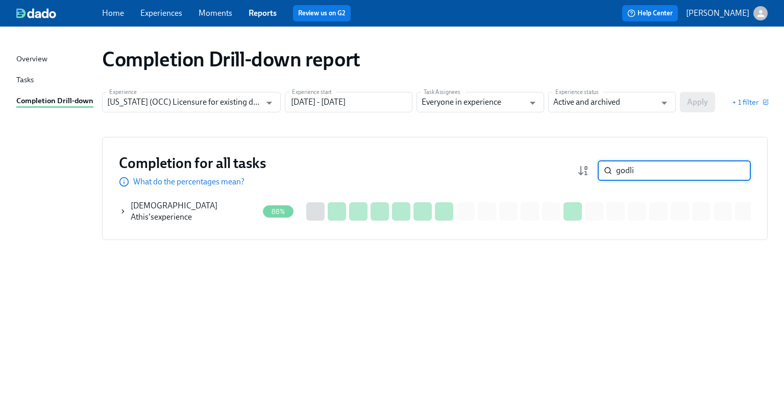
type input "godli"
click at [176, 208] on span "Godlive Athis" at bounding box center [174, 211] width 87 height 21
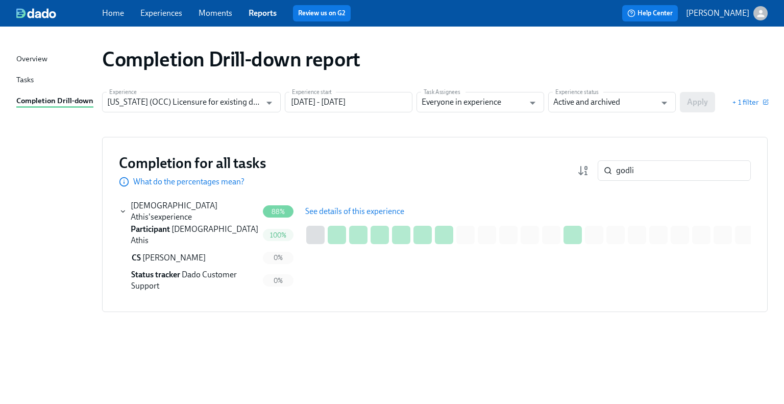
click at [397, 212] on span "See details of this experience" at bounding box center [354, 211] width 99 height 10
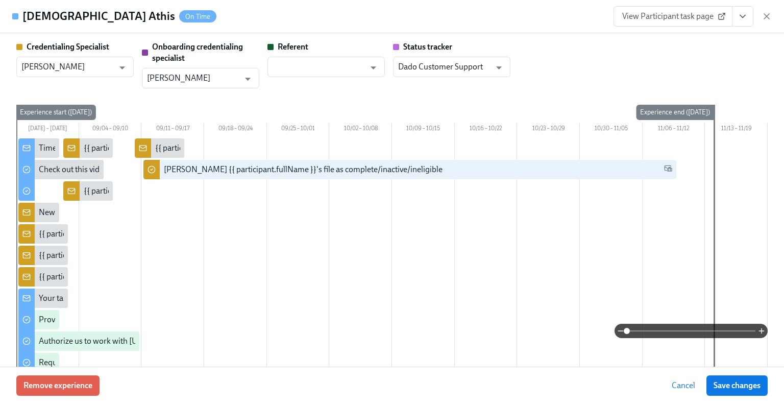
click at [654, 21] on link "View Participant task page" at bounding box center [672, 16] width 119 height 20
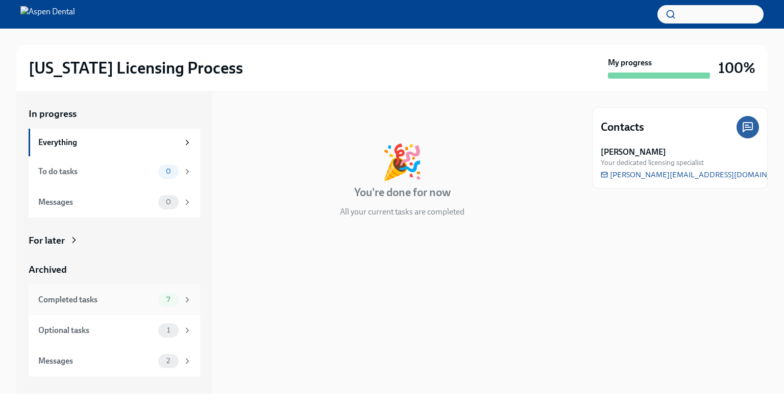
click at [97, 294] on div "Completed tasks" at bounding box center [96, 299] width 116 height 11
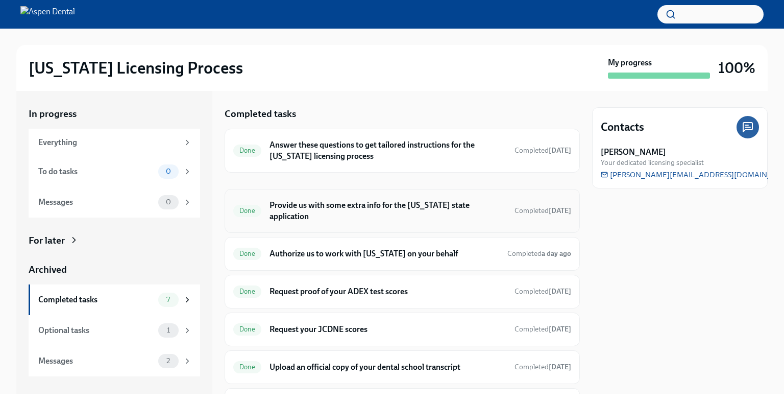
click at [349, 202] on h6 "Provide us with some extra info for the [US_STATE] state application" at bounding box center [387, 211] width 237 height 22
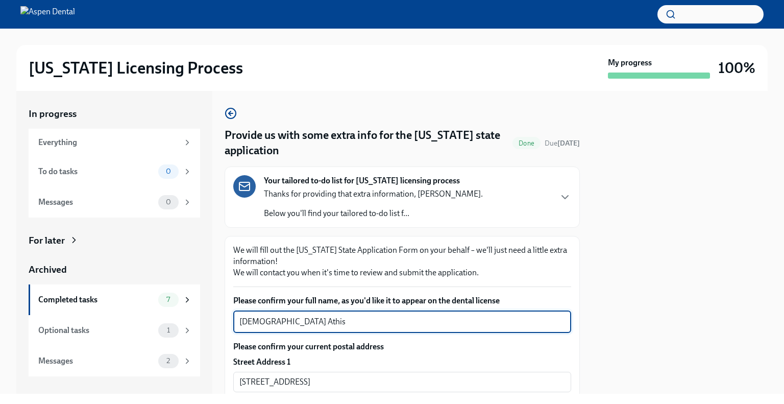
drag, startPoint x: 286, startPoint y: 322, endPoint x: 234, endPoint y: 319, distance: 51.6
click at [218, 319] on div "In progress Everything To do tasks 0 Messages 0 For later Archived Completed ta…" at bounding box center [391, 242] width 751 height 303
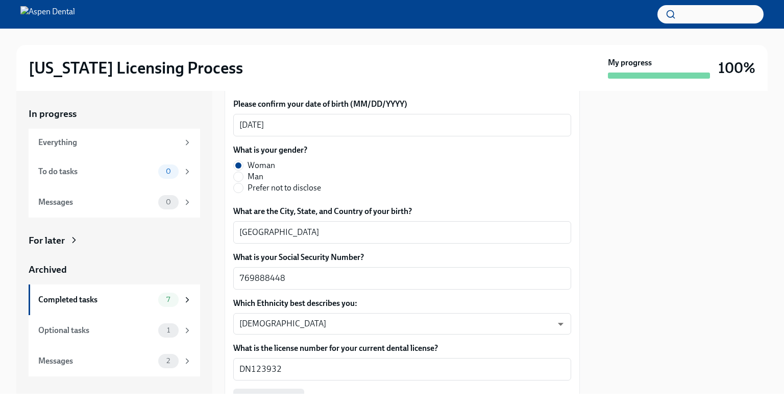
scroll to position [459, 0]
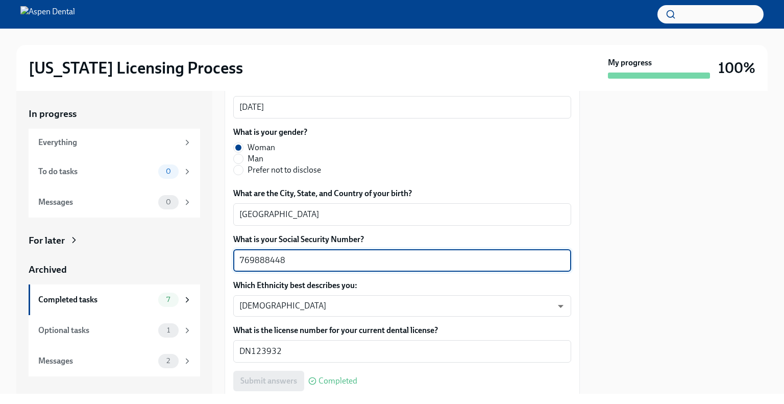
drag, startPoint x: 282, startPoint y: 259, endPoint x: 236, endPoint y: 259, distance: 45.9
click at [205, 258] on div "In progress Everything To do tasks 0 Messages 0 For later Archived Completed ta…" at bounding box center [391, 242] width 751 height 303
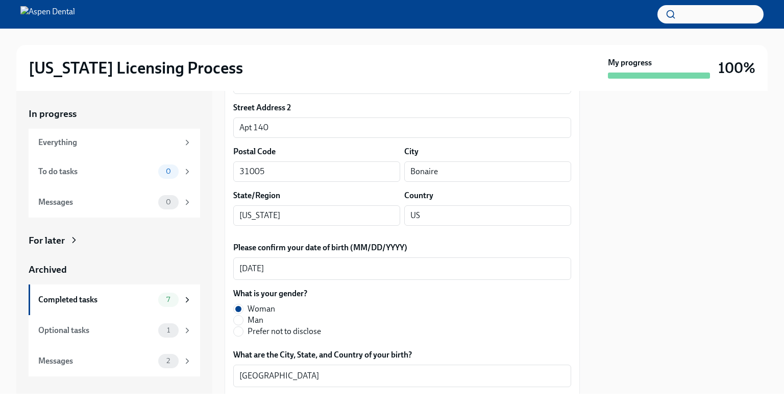
scroll to position [255, 0]
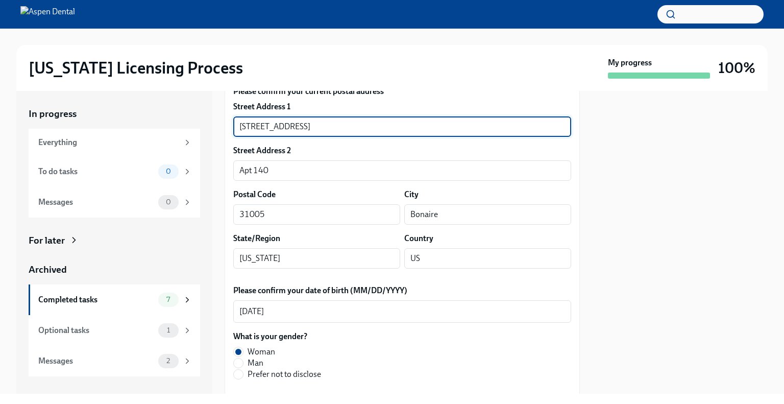
drag, startPoint x: 332, startPoint y: 126, endPoint x: 244, endPoint y: 128, distance: 88.3
click at [244, 128] on input "110 Peach Blossom Road" at bounding box center [402, 126] width 338 height 20
click at [252, 130] on input "110 Peach Blossom Road" at bounding box center [402, 126] width 338 height 20
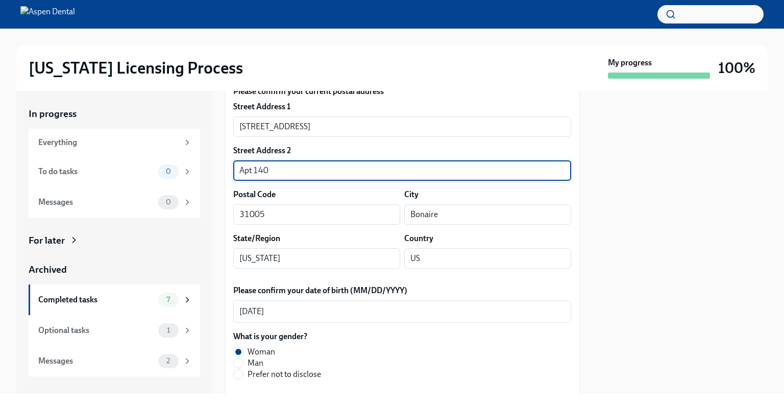
drag, startPoint x: 268, startPoint y: 168, endPoint x: 232, endPoint y: 167, distance: 36.2
click at [220, 167] on div "In progress Everything To do tasks 0 Messages 0 For later Archived Completed ta…" at bounding box center [391, 242] width 751 height 303
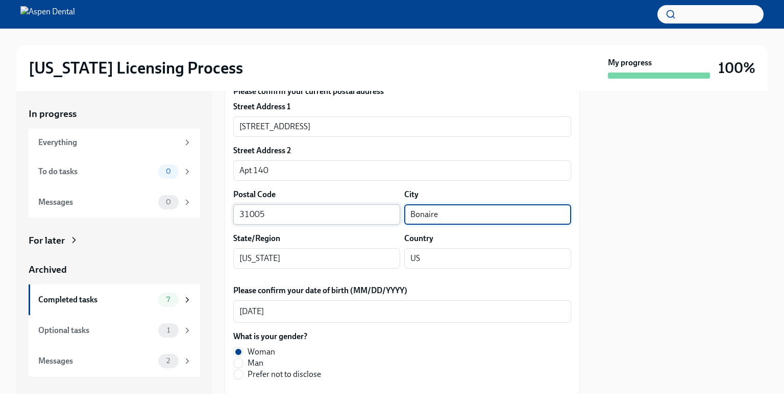
drag, startPoint x: 433, startPoint y: 213, endPoint x: 394, endPoint y: 214, distance: 39.3
click at [391, 214] on div "Postal Code 31005 ​ City Bonaire ​" at bounding box center [402, 207] width 338 height 36
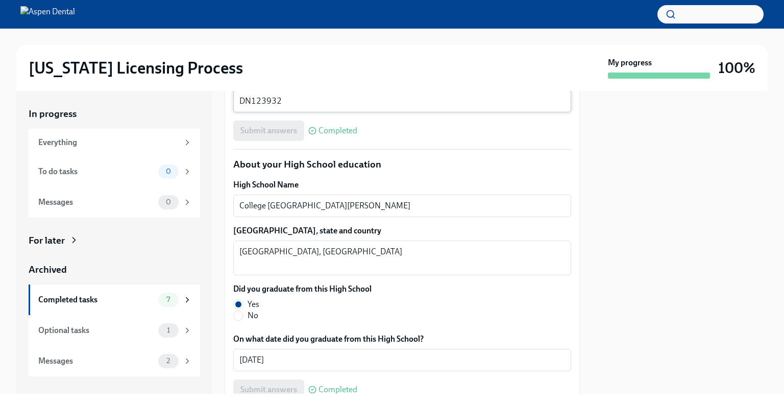
scroll to position [714, 0]
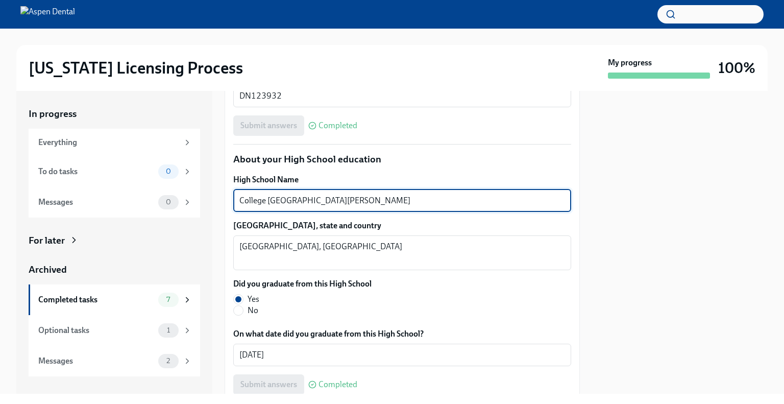
drag, startPoint x: 349, startPoint y: 200, endPoint x: 239, endPoint y: 195, distance: 109.3
click at [239, 195] on textarea "College Notre Dame de Lourdes" at bounding box center [402, 200] width 326 height 12
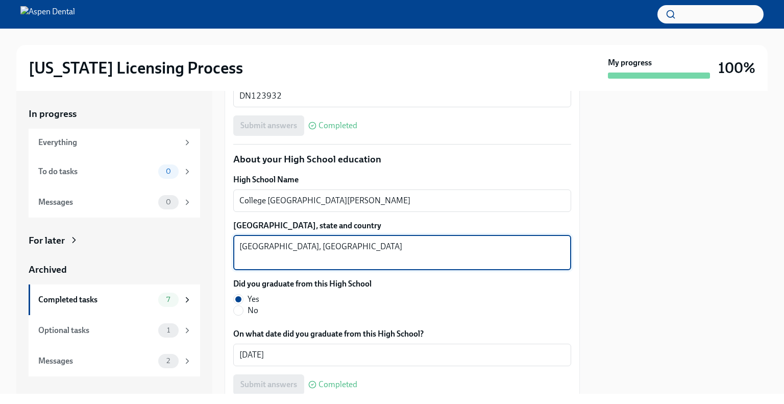
drag, startPoint x: 280, startPoint y: 244, endPoint x: 234, endPoint y: 244, distance: 46.4
click at [234, 244] on div "Port de Paix, Haiti x ​" at bounding box center [402, 252] width 338 height 35
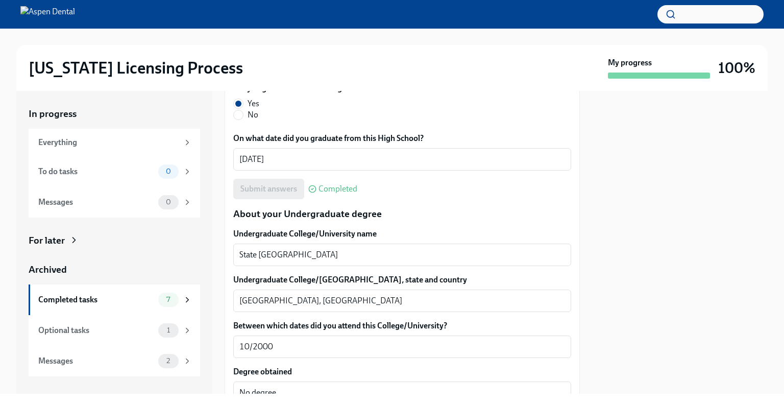
scroll to position [970, 0]
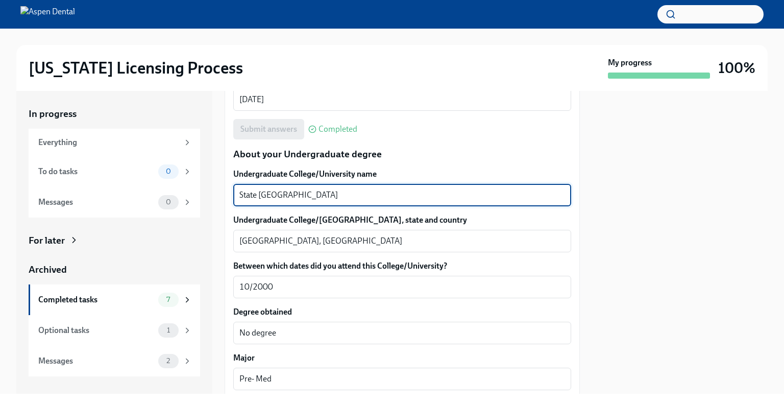
drag, startPoint x: 329, startPoint y: 194, endPoint x: 243, endPoint y: 198, distance: 85.8
click at [222, 196] on div "In progress Everything To do tasks 0 Messages 0 For later Archived Completed ta…" at bounding box center [391, 242] width 751 height 303
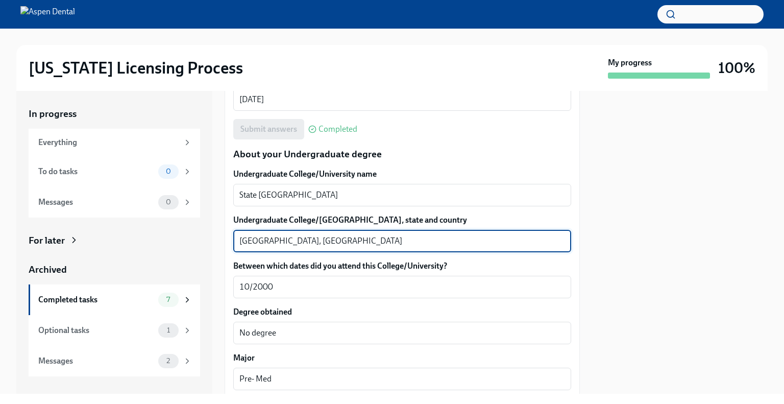
drag, startPoint x: 288, startPoint y: 240, endPoint x: 244, endPoint y: 246, distance: 44.2
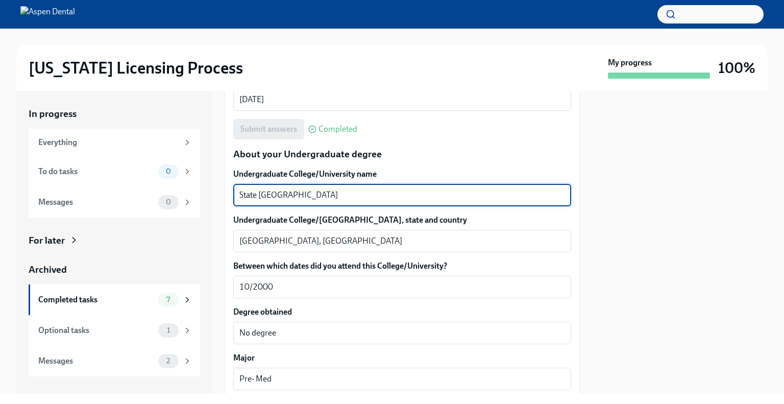
drag, startPoint x: 325, startPoint y: 195, endPoint x: 208, endPoint y: 194, distance: 116.4
click at [208, 194] on div "In progress Everything To do tasks 0 Messages 0 For later Archived Completed ta…" at bounding box center [391, 242] width 751 height 303
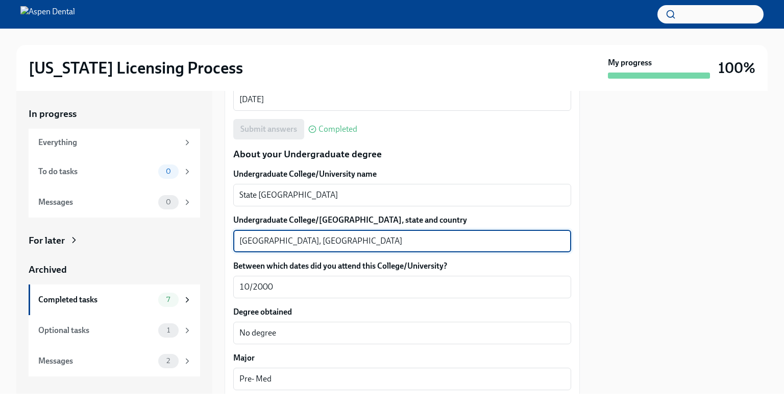
drag, startPoint x: 288, startPoint y: 242, endPoint x: 237, endPoint y: 238, distance: 51.2
click at [237, 238] on div "Port au Prince, Haiti x ​" at bounding box center [402, 241] width 338 height 22
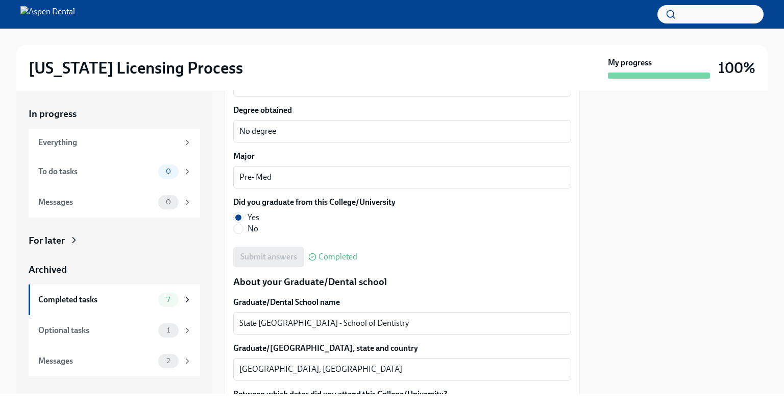
scroll to position [1174, 0]
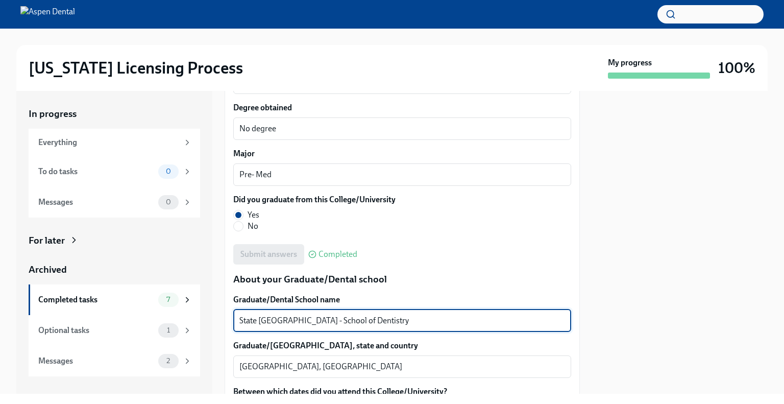
drag, startPoint x: 391, startPoint y: 320, endPoint x: 229, endPoint y: 317, distance: 162.3
click at [229, 317] on div "We will fill out the Illinois State Application Form on your behalf – we'll jus…" at bounding box center [402, 211] width 355 height 2299
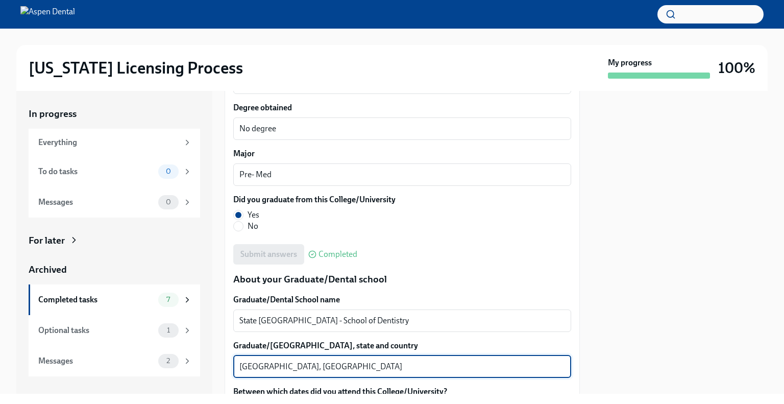
drag, startPoint x: 288, startPoint y: 368, endPoint x: 238, endPoint y: 366, distance: 49.5
click at [219, 364] on div "In progress Everything To do tasks 0 Messages 0 For later Archived Completed ta…" at bounding box center [391, 242] width 751 height 303
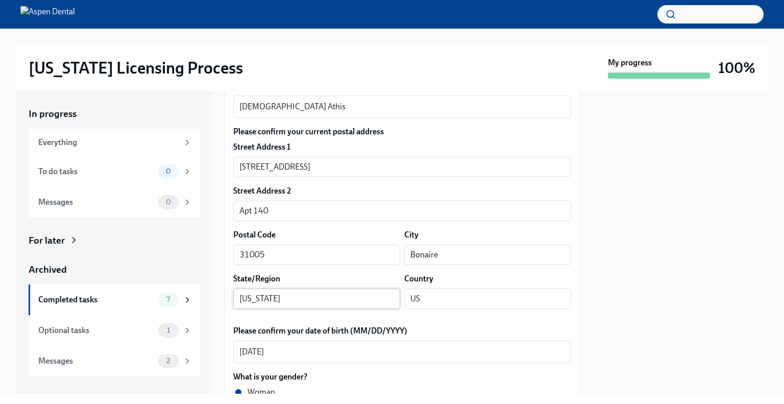
scroll to position [153, 0]
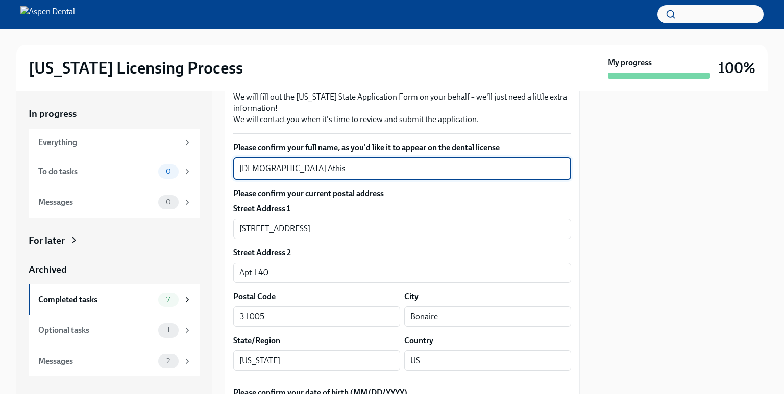
drag, startPoint x: 287, startPoint y: 166, endPoint x: 229, endPoint y: 167, distance: 58.7
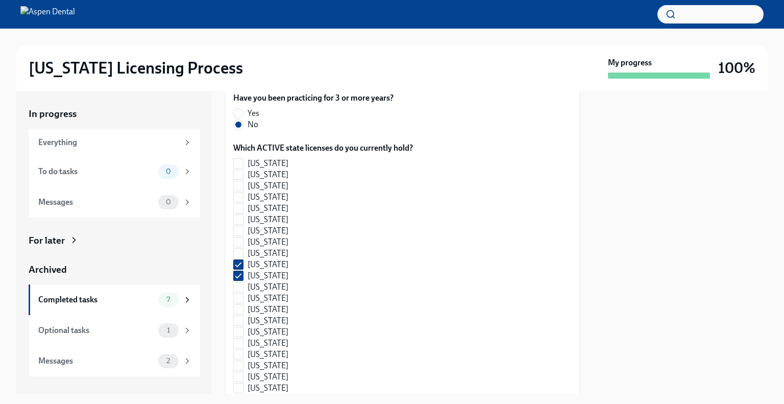
scroll to position [1166, 0]
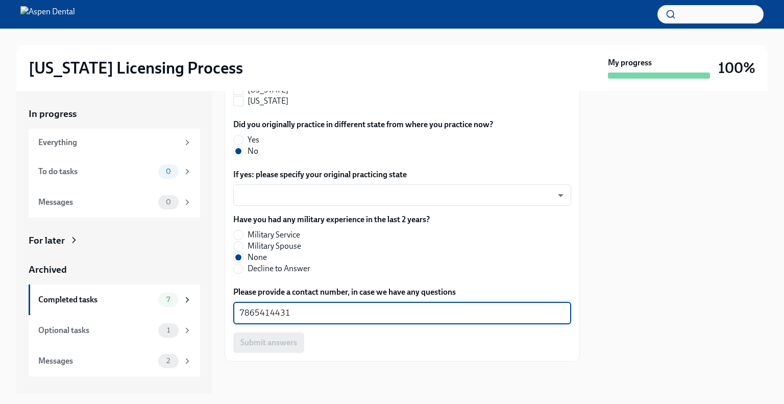
drag, startPoint x: 263, startPoint y: 310, endPoint x: 222, endPoint y: 304, distance: 41.2
click at [221, 304] on div "In progress Everything To do tasks 0 Messages 0 For later Archived Completed ta…" at bounding box center [391, 242] width 751 height 303
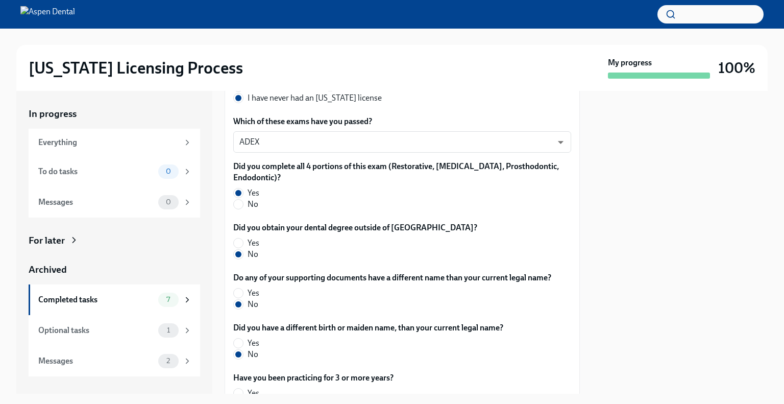
scroll to position [94, 0]
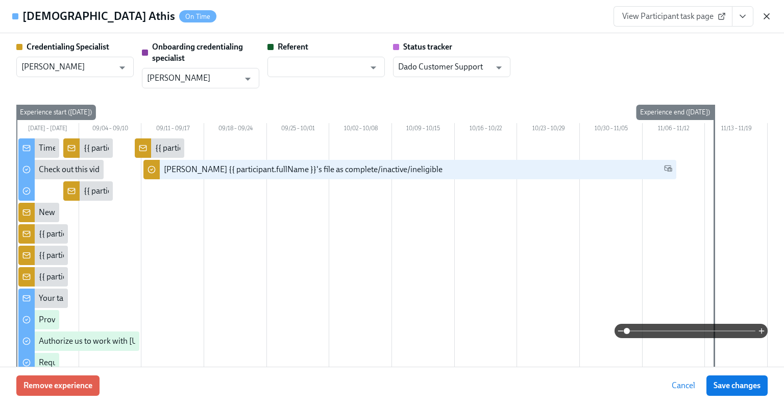
click at [765, 15] on icon "button" at bounding box center [766, 16] width 5 height 5
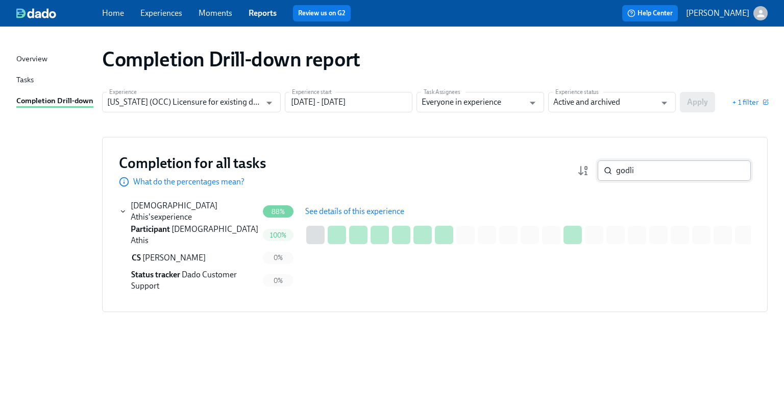
click at [684, 170] on input "godli" at bounding box center [683, 170] width 135 height 20
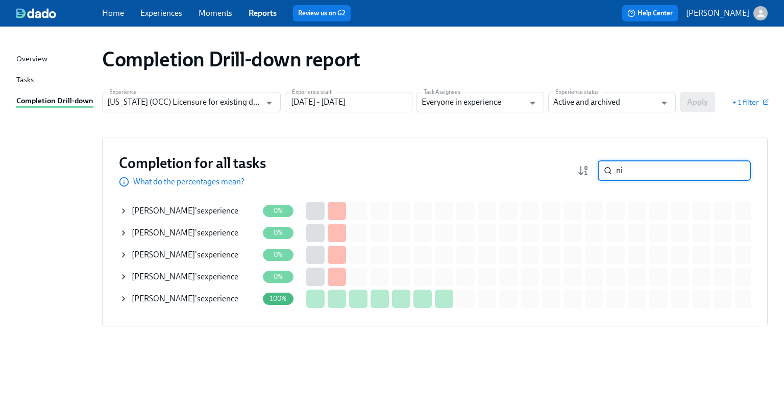
type input "n"
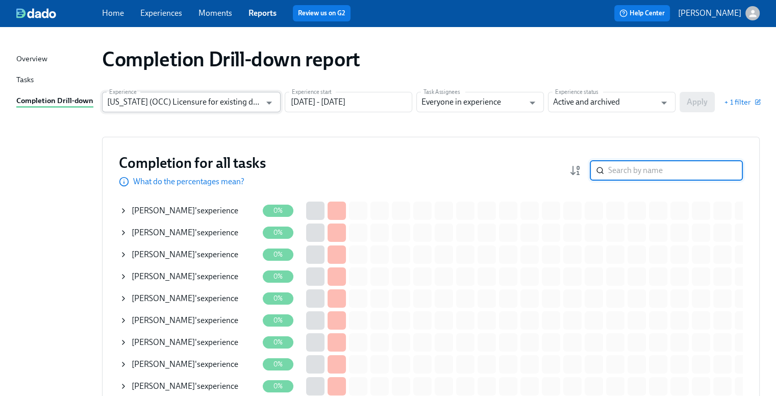
click at [204, 103] on input "Illinois (OCC) Licensure for existing doctors" at bounding box center [184, 102] width 154 height 20
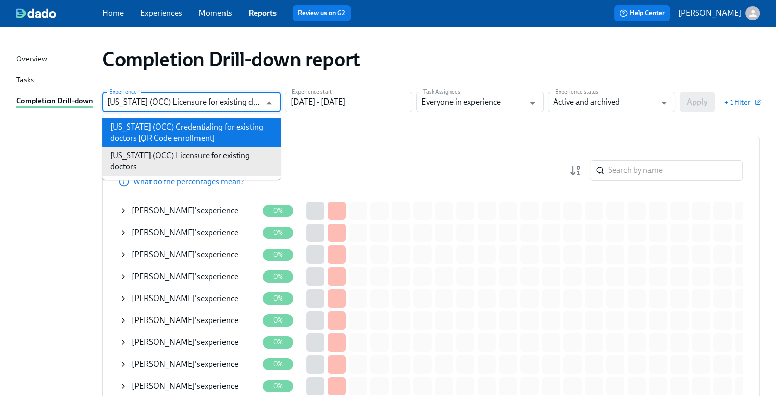
click at [204, 130] on li "Illinois (OCC) Credentialing for existing doctors [QR Code enrollment]" at bounding box center [191, 132] width 179 height 29
type input "Illinois (OCC) Credentialing for existing doctors [QR Code enrollment]"
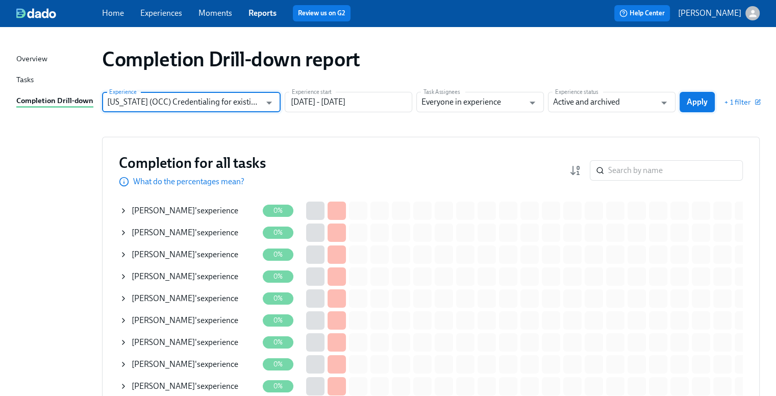
click at [704, 101] on span "Apply" at bounding box center [697, 102] width 21 height 10
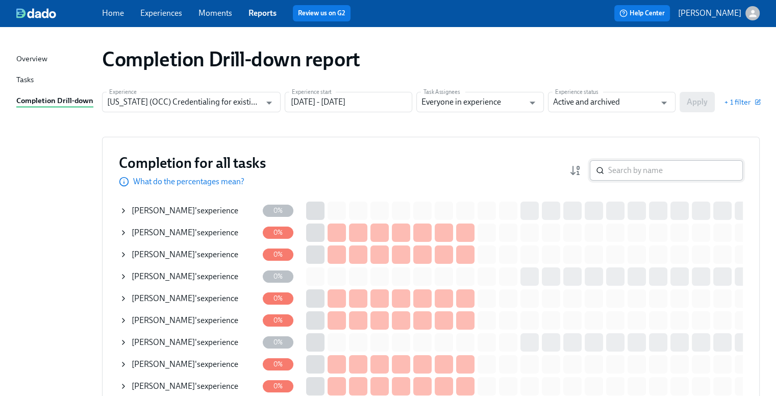
click at [682, 170] on input "search" at bounding box center [675, 170] width 135 height 20
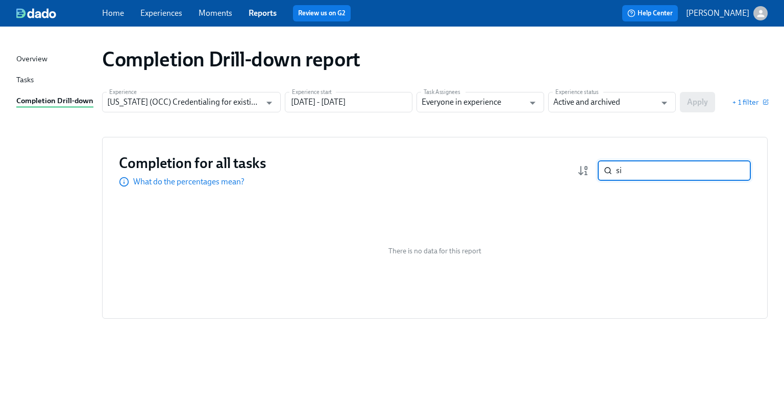
type input "s"
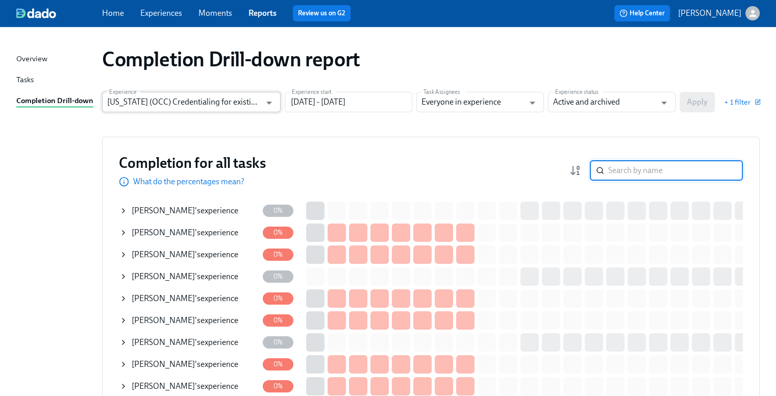
click at [242, 101] on input "Illinois (OCC) Credentialing for existing doctors [QR Code enrollment]" at bounding box center [184, 102] width 154 height 20
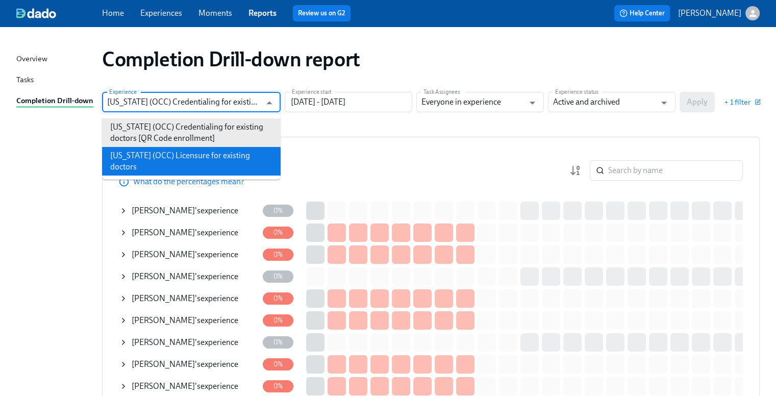
click at [228, 150] on li "Illinois (OCC) Licensure for existing doctors" at bounding box center [191, 161] width 179 height 29
type input "Illinois (OCC) Licensure for existing doctors"
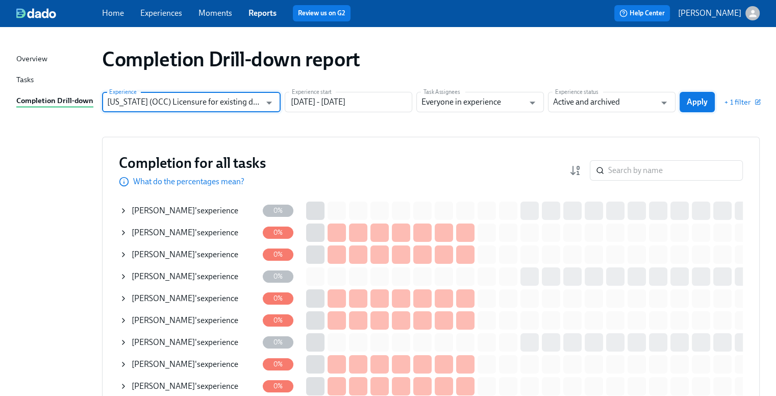
click at [688, 100] on span "Apply" at bounding box center [697, 102] width 21 height 10
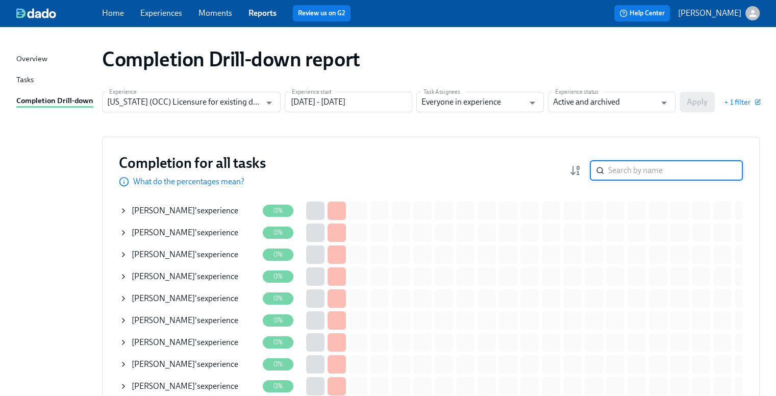
click at [675, 173] on input "search" at bounding box center [675, 170] width 135 height 20
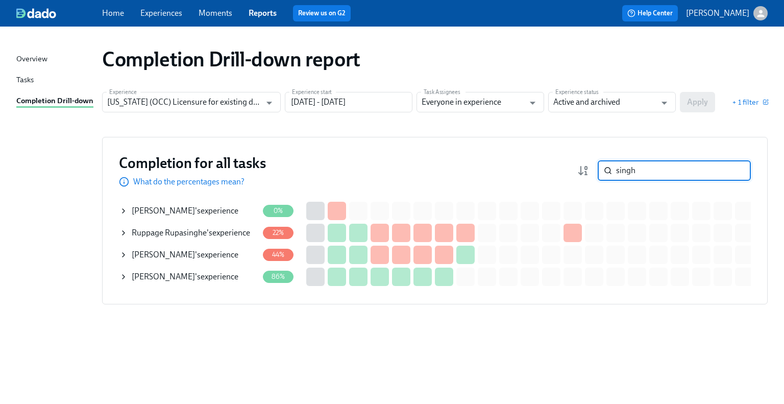
click at [222, 275] on div "Niharika Singh 's experience" at bounding box center [185, 276] width 107 height 11
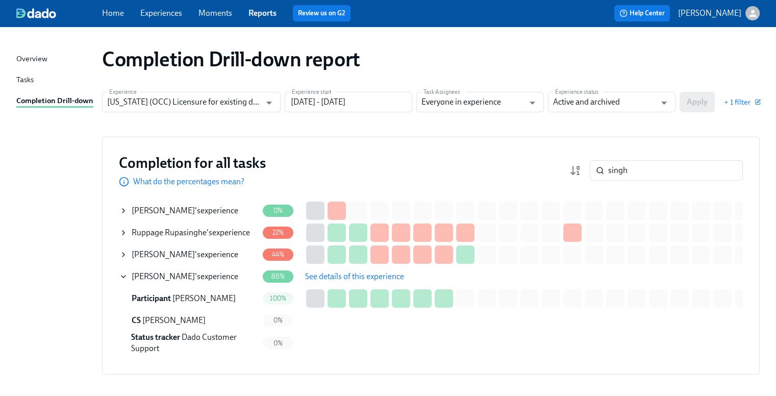
click at [340, 272] on span "See details of this experience" at bounding box center [354, 276] width 99 height 10
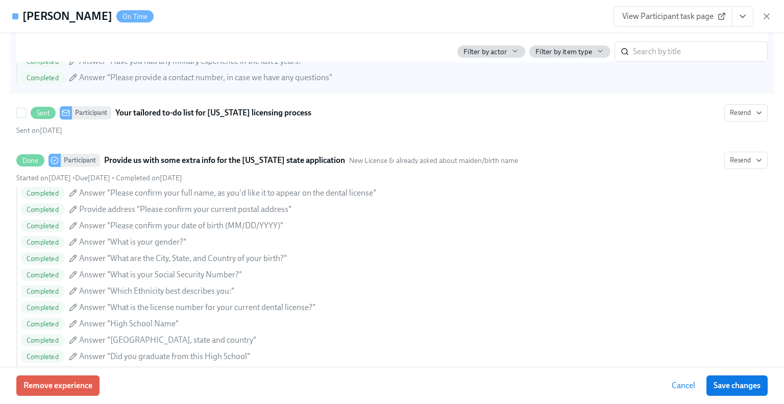
scroll to position [816, 0]
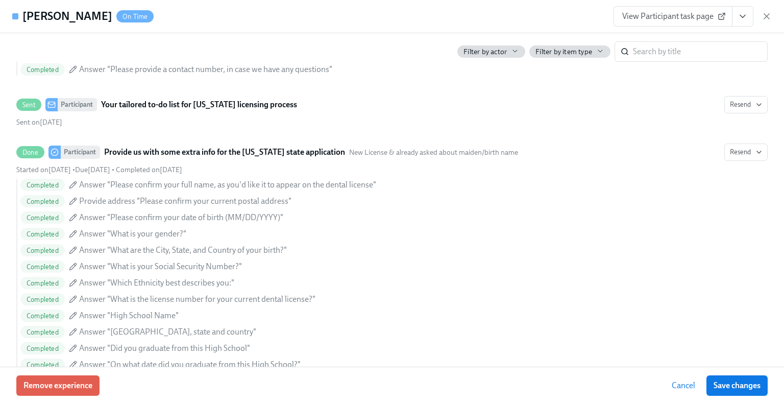
click at [647, 17] on span "View Participant task page" at bounding box center [673, 16] width 102 height 10
click at [763, 18] on icon "button" at bounding box center [766, 16] width 10 height 10
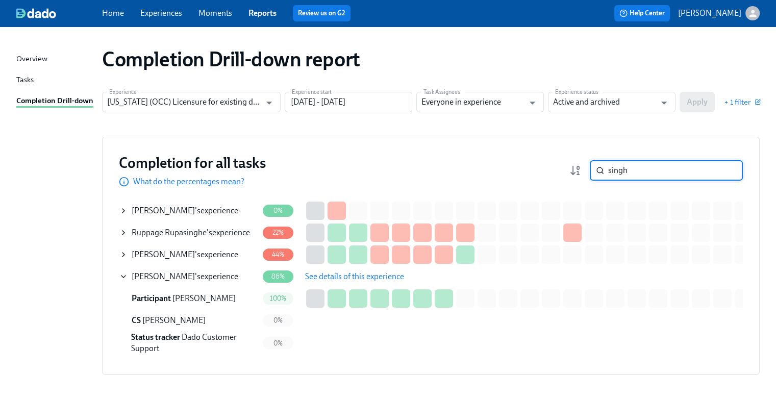
click at [663, 175] on input "singh" at bounding box center [675, 170] width 135 height 20
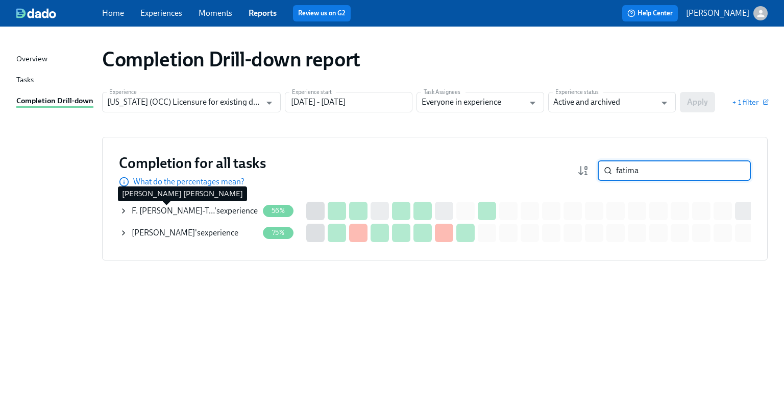
type input "fatima"
click at [184, 206] on span "F. Topacio Torres-T…" at bounding box center [173, 211] width 83 height 10
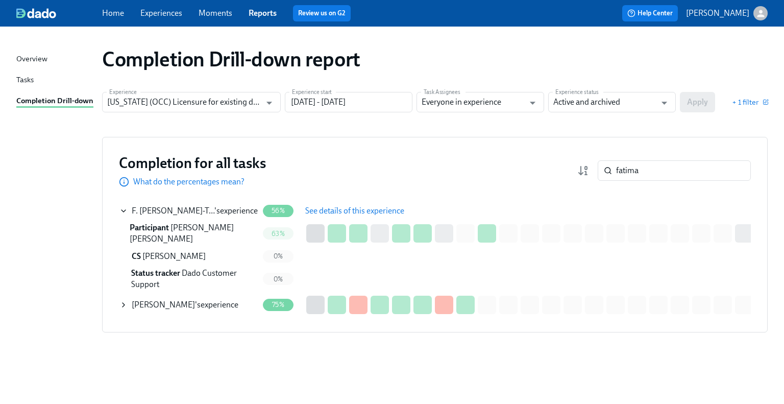
click at [359, 207] on span "See details of this experience" at bounding box center [354, 211] width 99 height 10
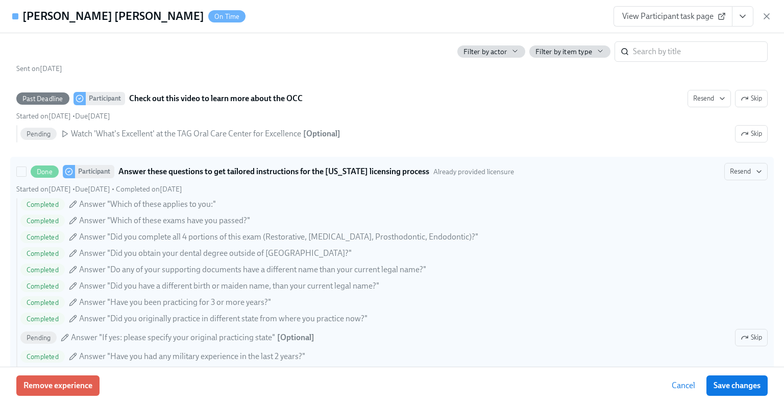
scroll to position [612, 0]
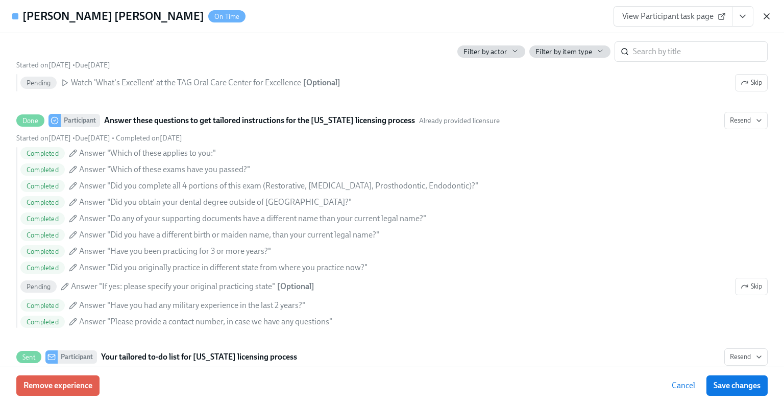
click at [765, 15] on icon "button" at bounding box center [766, 16] width 5 height 5
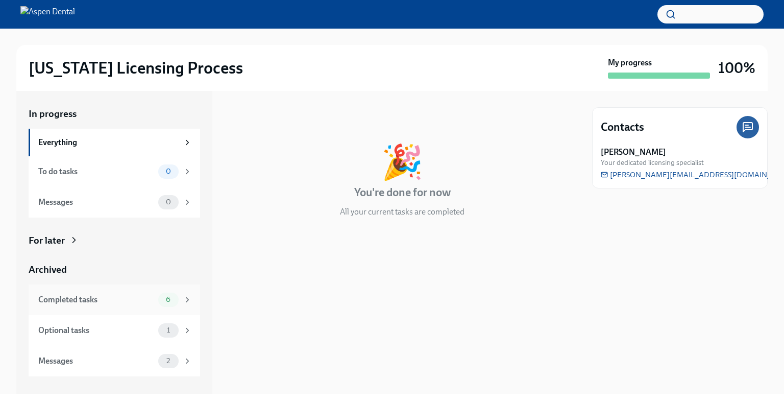
click at [131, 300] on div "Completed tasks" at bounding box center [96, 299] width 116 height 11
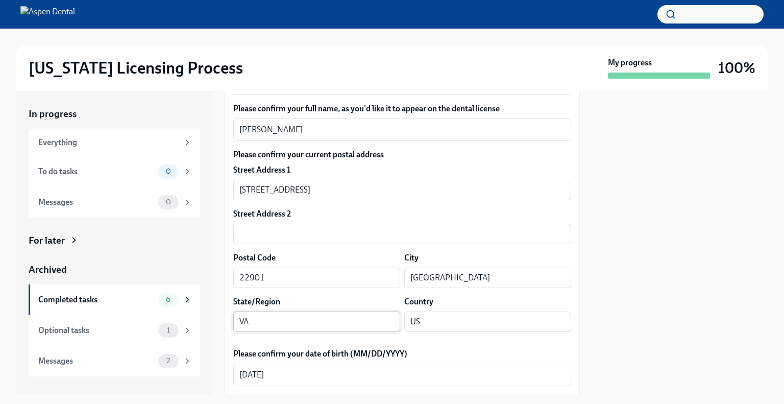
scroll to position [204, 0]
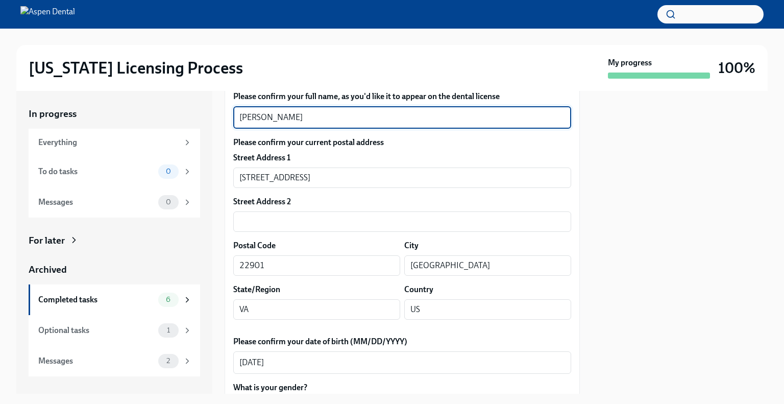
drag, startPoint x: 291, startPoint y: 116, endPoint x: 217, endPoint y: 121, distance: 74.7
click at [216, 121] on div "In progress Everything To do tasks 0 Messages 0 For later Archived Completed ta…" at bounding box center [391, 242] width 751 height 303
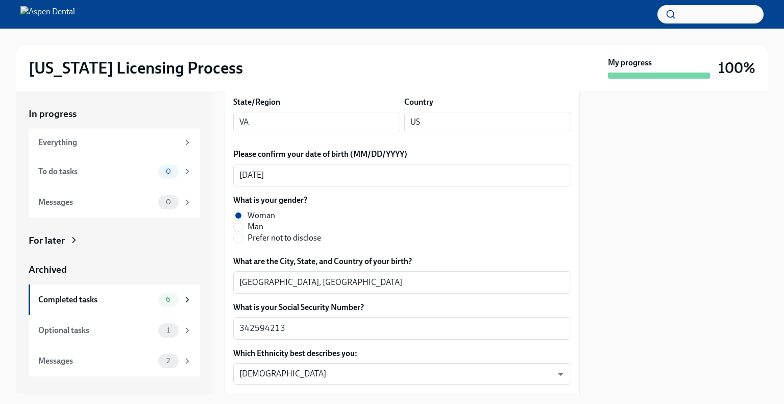
scroll to position [408, 0]
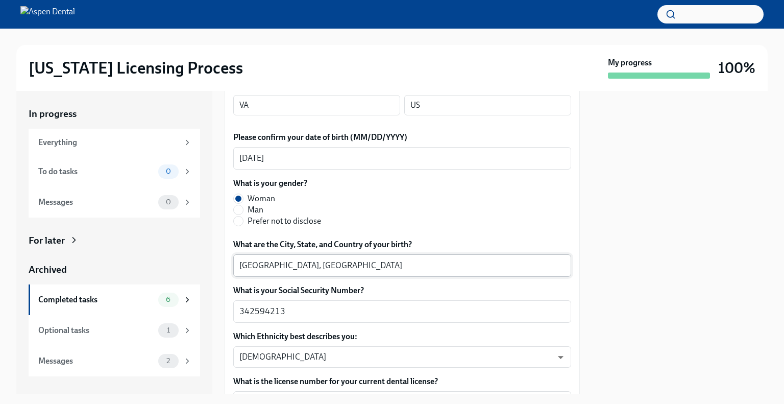
click at [249, 266] on textarea "[GEOGRAPHIC_DATA], [GEOGRAPHIC_DATA]" at bounding box center [402, 265] width 326 height 12
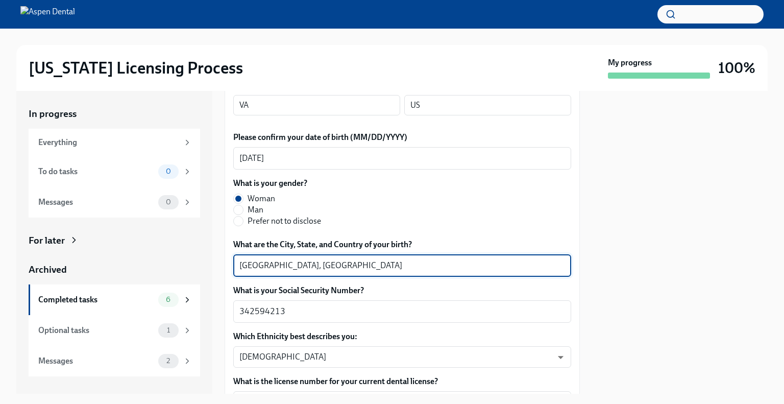
click at [249, 266] on textarea "[GEOGRAPHIC_DATA], [GEOGRAPHIC_DATA]" at bounding box center [402, 265] width 326 height 12
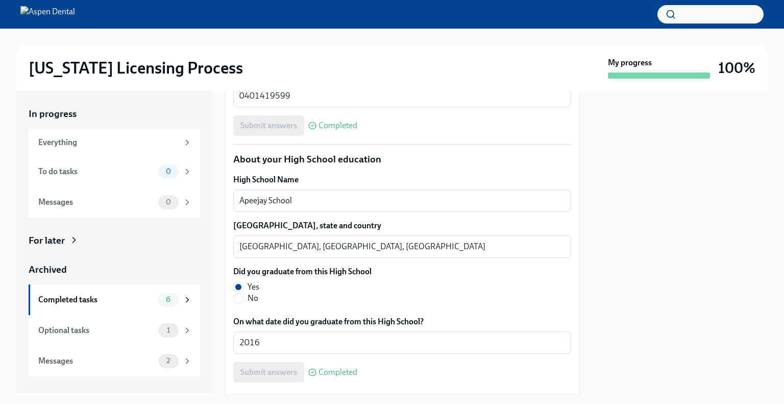
scroll to position [765, 0]
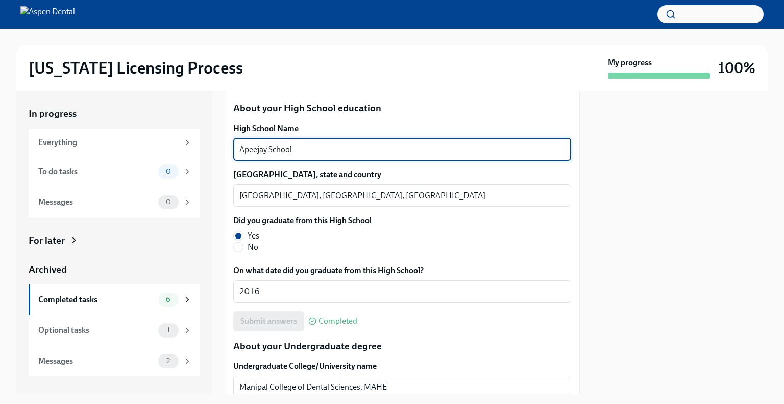
drag, startPoint x: 289, startPoint y: 149, endPoint x: 233, endPoint y: 145, distance: 56.3
click at [221, 145] on div "In progress Everything To do tasks 0 Messages 0 For later Archived Completed ta…" at bounding box center [391, 242] width 751 height 303
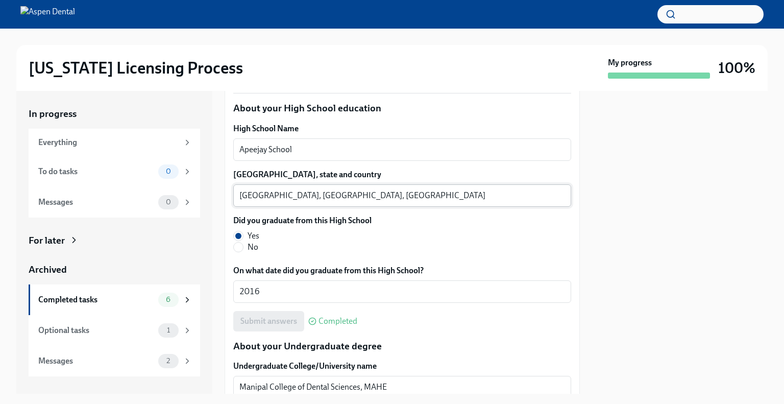
click at [250, 195] on textarea "[GEOGRAPHIC_DATA], [GEOGRAPHIC_DATA], [GEOGRAPHIC_DATA]" at bounding box center [402, 195] width 326 height 12
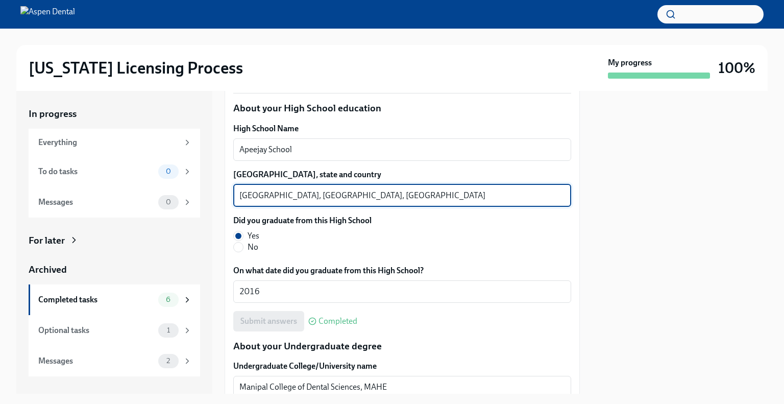
click at [250, 195] on textarea "[GEOGRAPHIC_DATA], [GEOGRAPHIC_DATA], [GEOGRAPHIC_DATA]" at bounding box center [402, 195] width 326 height 12
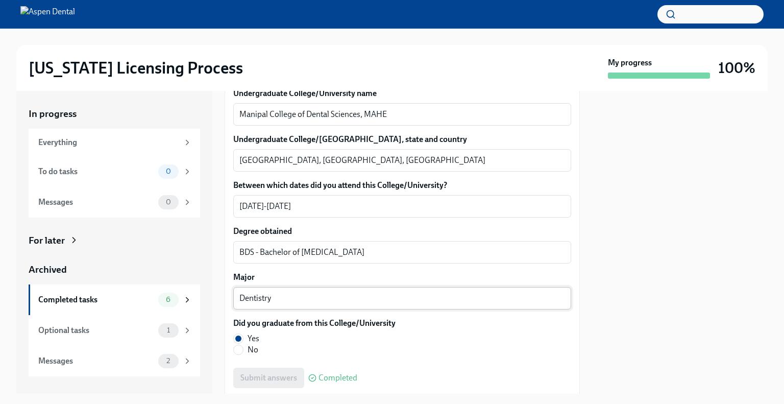
scroll to position [1021, 0]
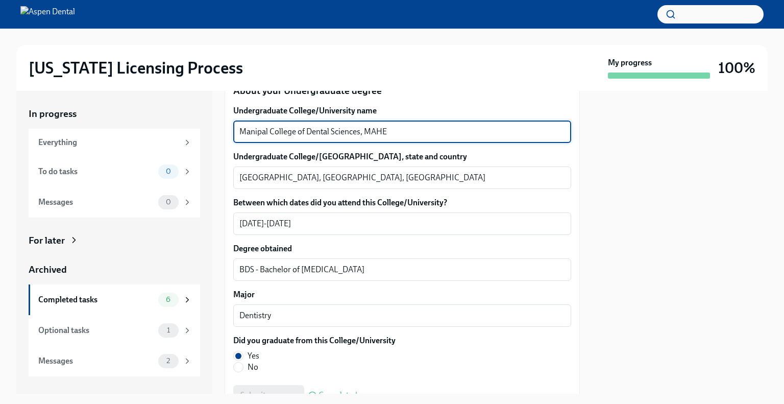
drag, startPoint x: 385, startPoint y: 132, endPoint x: 254, endPoint y: 131, distance: 131.7
click at [254, 131] on textarea "Manipal College of Dental Sciences, MAHE" at bounding box center [402, 132] width 326 height 12
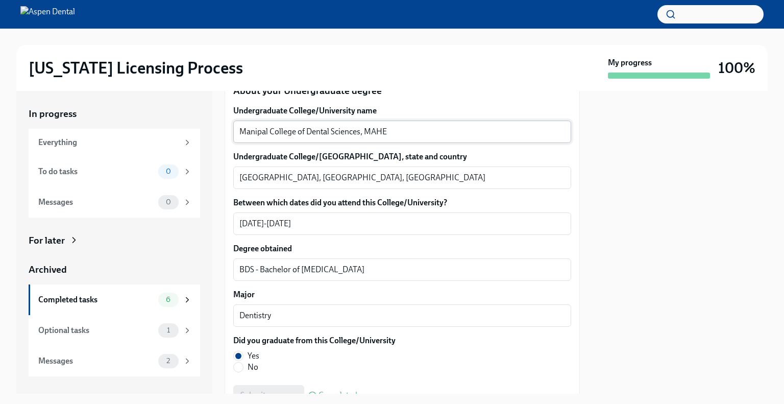
click at [395, 123] on div "Manipal College of Dental Sciences, MAHE x ​" at bounding box center [402, 131] width 338 height 22
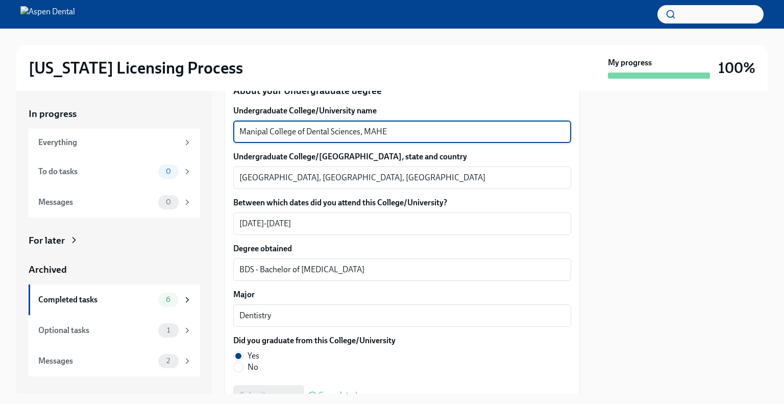
click at [391, 132] on textarea "Manipal College of Dental Sciences, MAHE" at bounding box center [402, 132] width 326 height 12
drag, startPoint x: 390, startPoint y: 132, endPoint x: 234, endPoint y: 132, distance: 156.7
click at [234, 132] on div "Manipal College of Dental Sciences, MAHE x ​" at bounding box center [402, 131] width 338 height 22
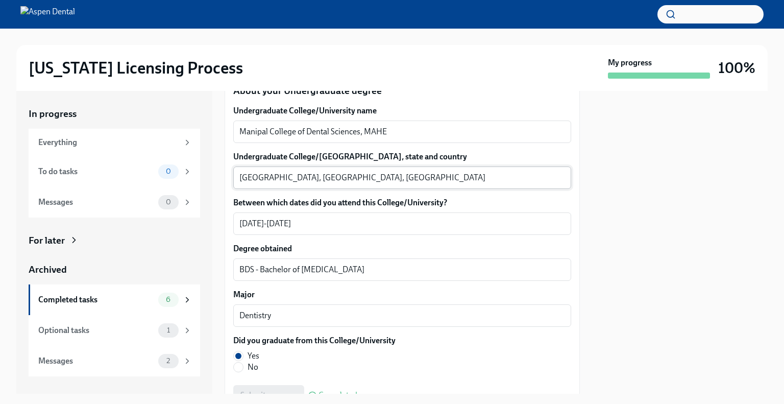
click at [253, 176] on textarea "[GEOGRAPHIC_DATA], [GEOGRAPHIC_DATA], [GEOGRAPHIC_DATA]" at bounding box center [402, 177] width 326 height 12
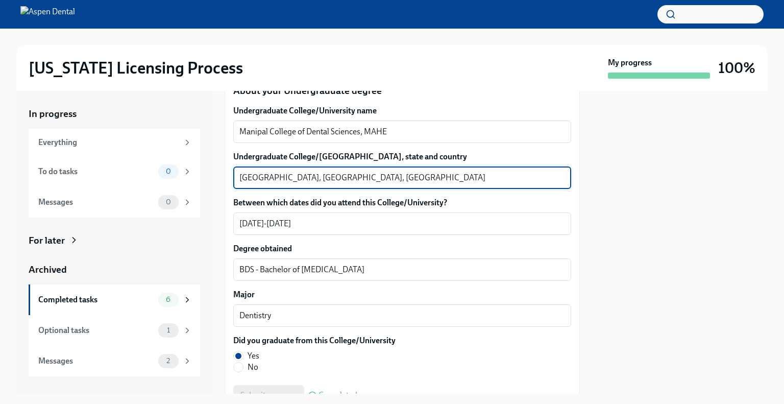
click at [253, 176] on textarea "[GEOGRAPHIC_DATA], [GEOGRAPHIC_DATA], [GEOGRAPHIC_DATA]" at bounding box center [402, 177] width 326 height 12
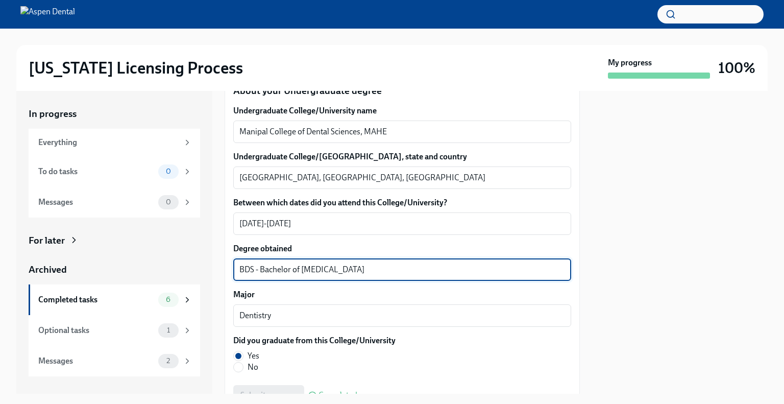
drag, startPoint x: 352, startPoint y: 268, endPoint x: 228, endPoint y: 267, distance: 123.5
click at [228, 267] on div "We will fill out the [US_STATE] State Application Form on your behalf – we'll j…" at bounding box center [402, 358] width 355 height 2287
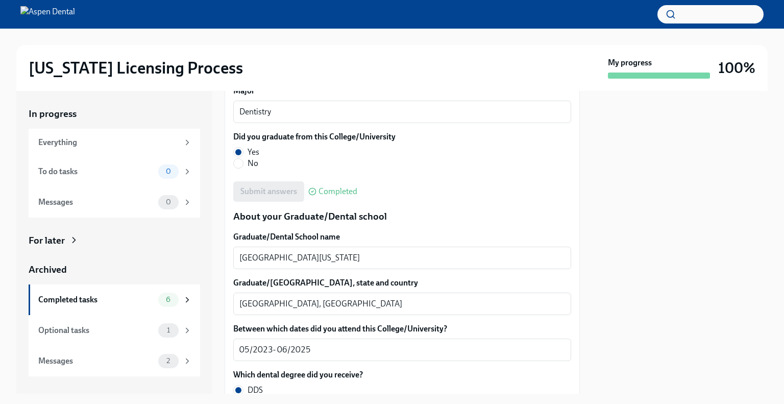
scroll to position [1225, 0]
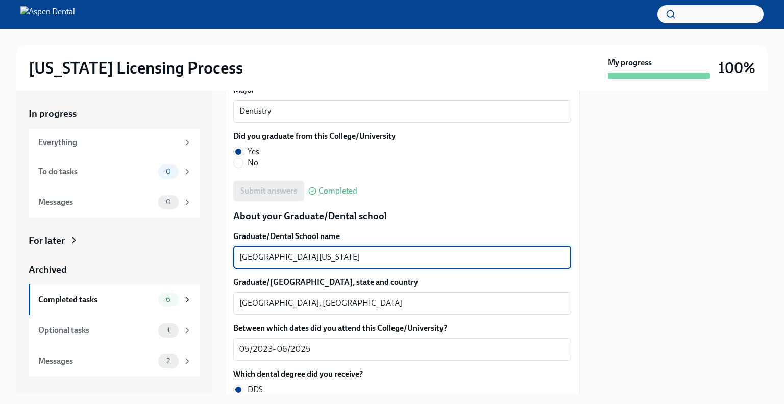
drag, startPoint x: 285, startPoint y: 259, endPoint x: 237, endPoint y: 261, distance: 48.5
click at [216, 261] on div "In progress Everything To do tasks 0 Messages 0 For later Archived Completed ta…" at bounding box center [391, 242] width 751 height 303
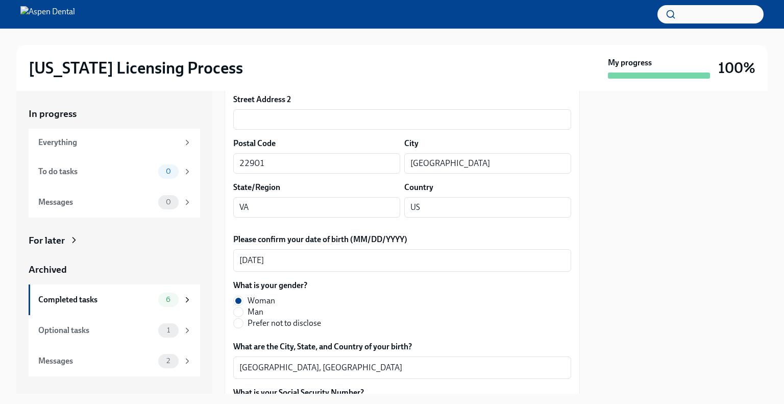
scroll to position [0, 0]
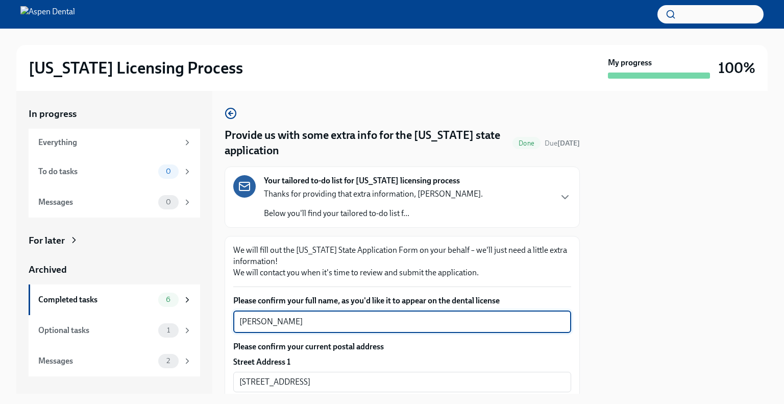
drag, startPoint x: 286, startPoint y: 325, endPoint x: 240, endPoint y: 326, distance: 46.4
click at [240, 326] on textarea "[PERSON_NAME]" at bounding box center [402, 321] width 326 height 12
